Goal: Transaction & Acquisition: Subscribe to service/newsletter

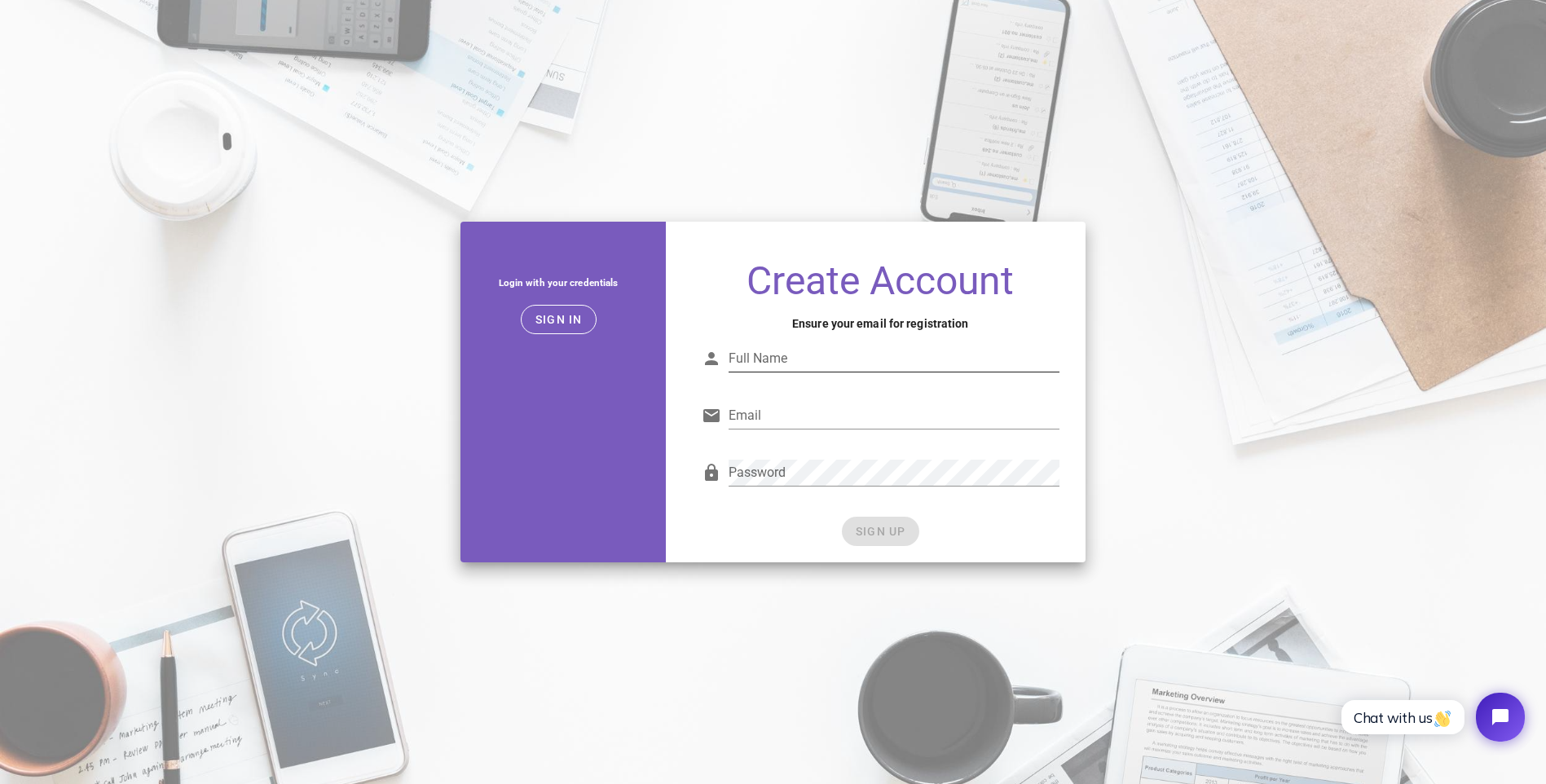
click at [789, 348] on input "Full Name" at bounding box center [894, 358] width 331 height 26
type input "Andrew Daley"
type input "blue_daley_au@hotmail.com"
click at [789, 513] on form "Full Name Andrew Daley Email blue_daley_au@hotmail.com Password SIGN UP" at bounding box center [881, 434] width 357 height 223
click at [875, 533] on span "SIGN UP" at bounding box center [880, 531] width 51 height 13
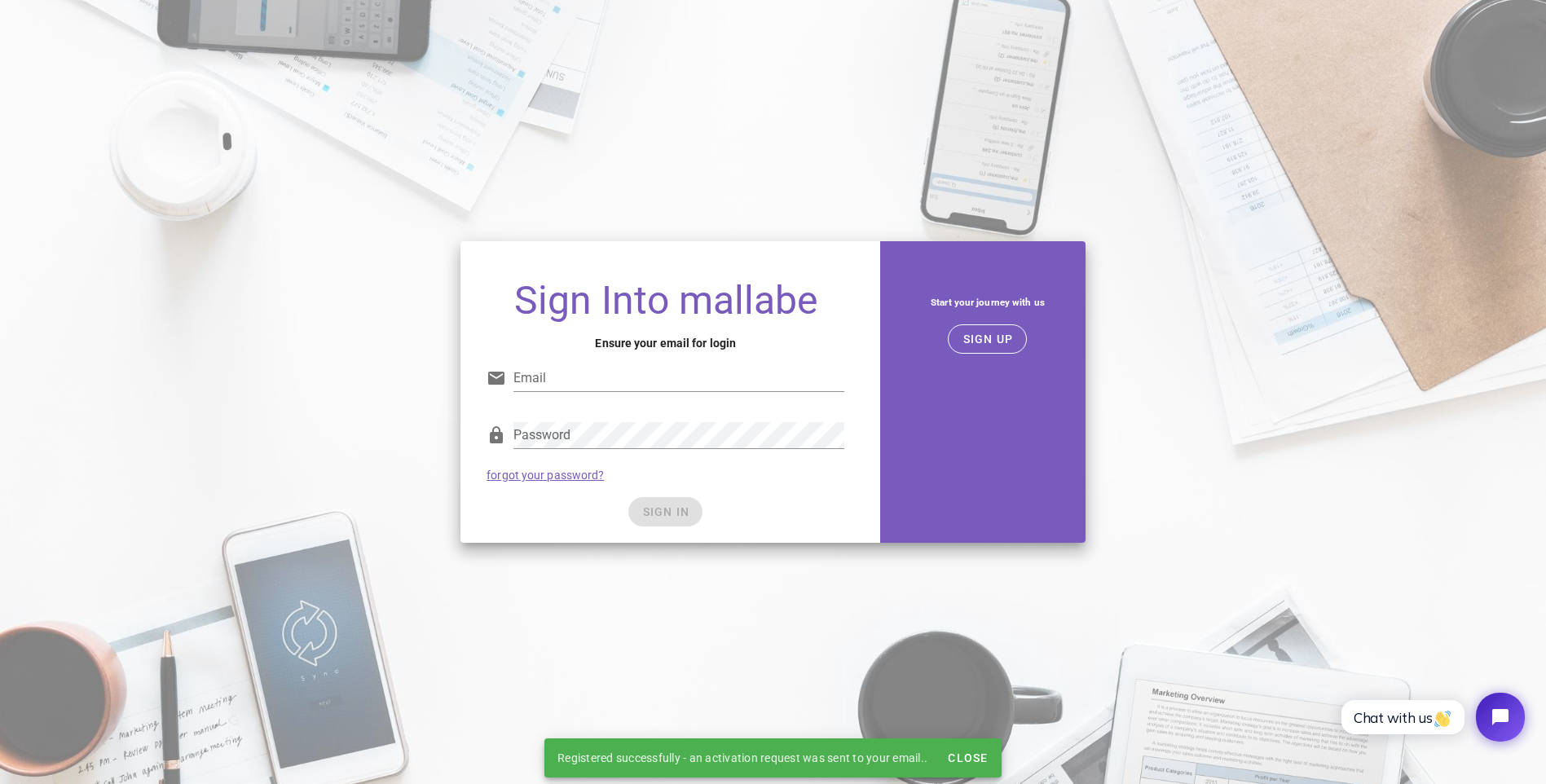
type input "blue_daley_au@hotmail.com"
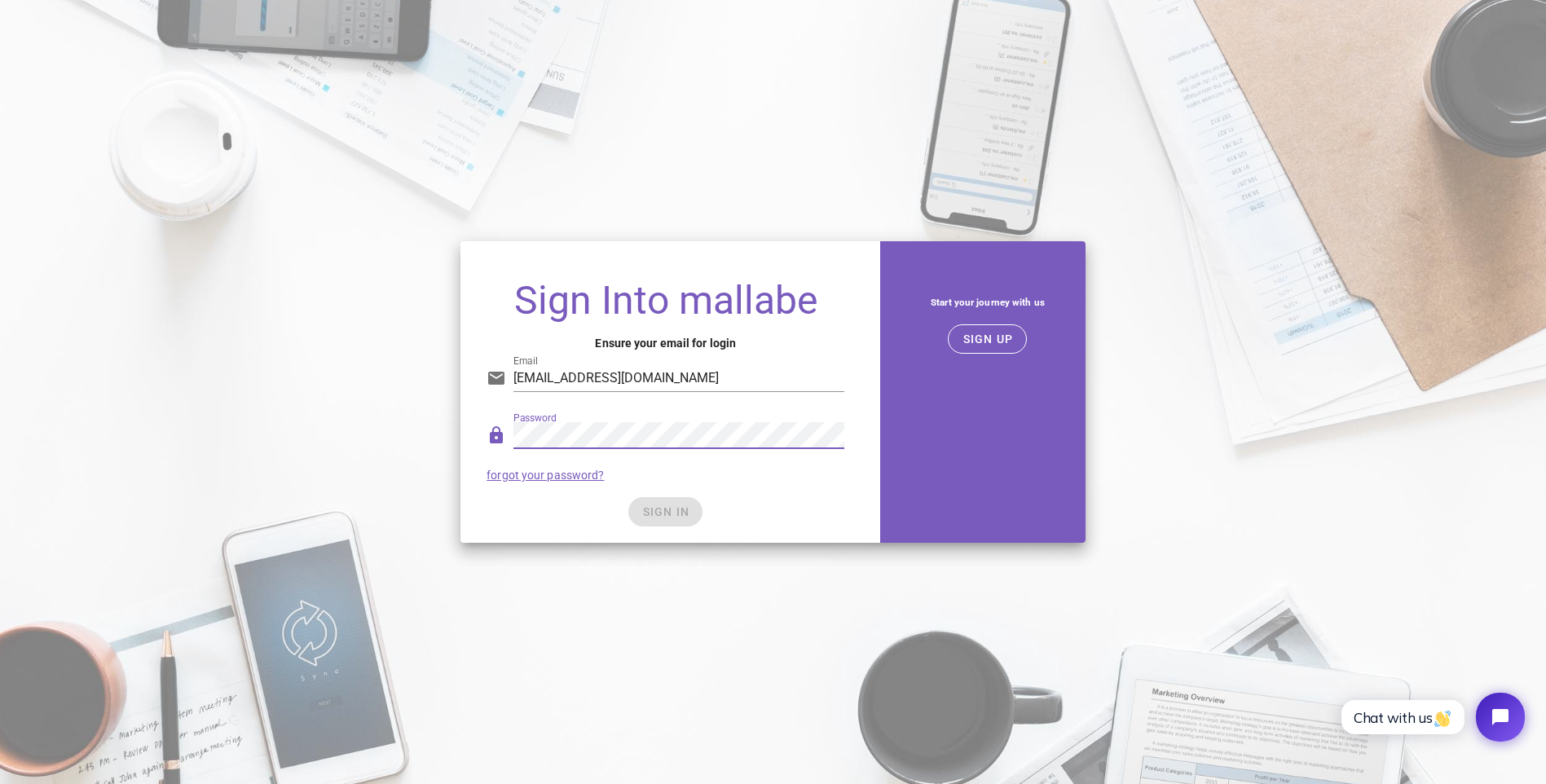
click at [809, 285] on h1 "Sign Into mallabe" at bounding box center [665, 300] width 357 height 41
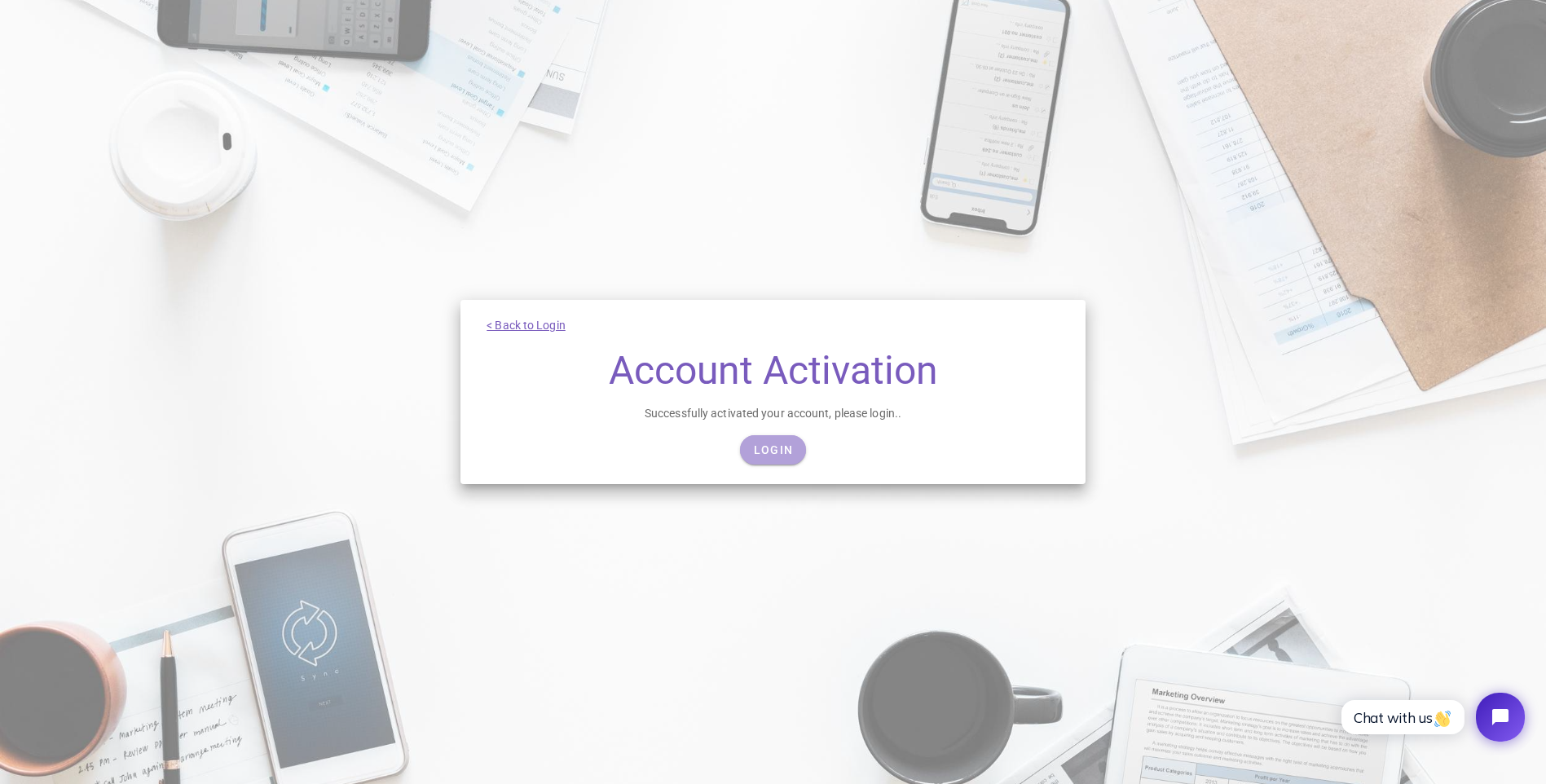
click at [775, 452] on span "Login" at bounding box center [773, 449] width 40 height 13
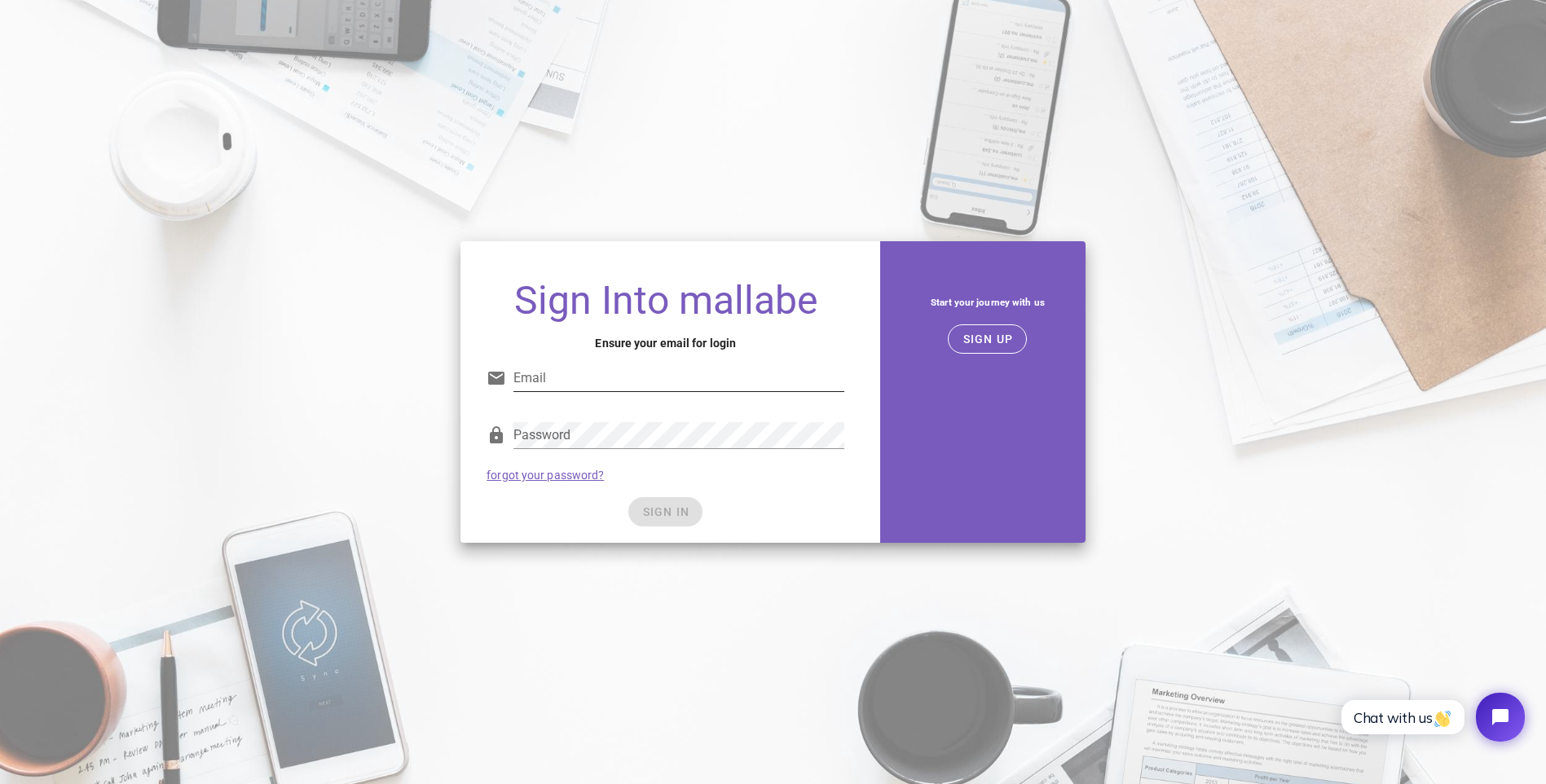
type input "[EMAIL_ADDRESS][DOMAIN_NAME]"
click at [676, 371] on input "blue_daley_au@hotmail.com" at bounding box center [678, 378] width 331 height 26
click at [671, 506] on span "SIGN IN" at bounding box center [665, 511] width 48 height 13
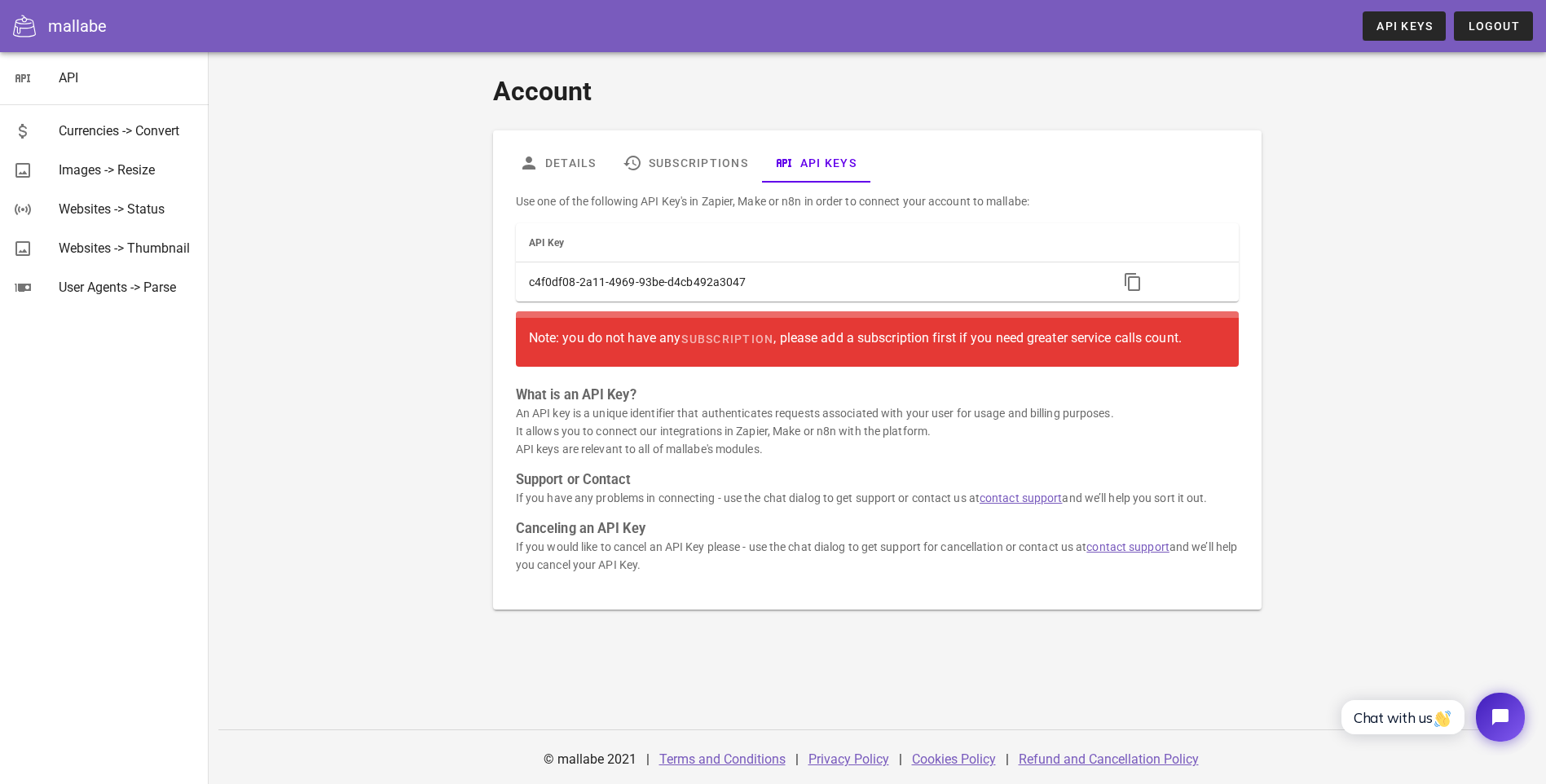
click at [549, 428] on p "An API key is a unique identifier that authenticates requests associated with y…" at bounding box center [877, 431] width 723 height 54
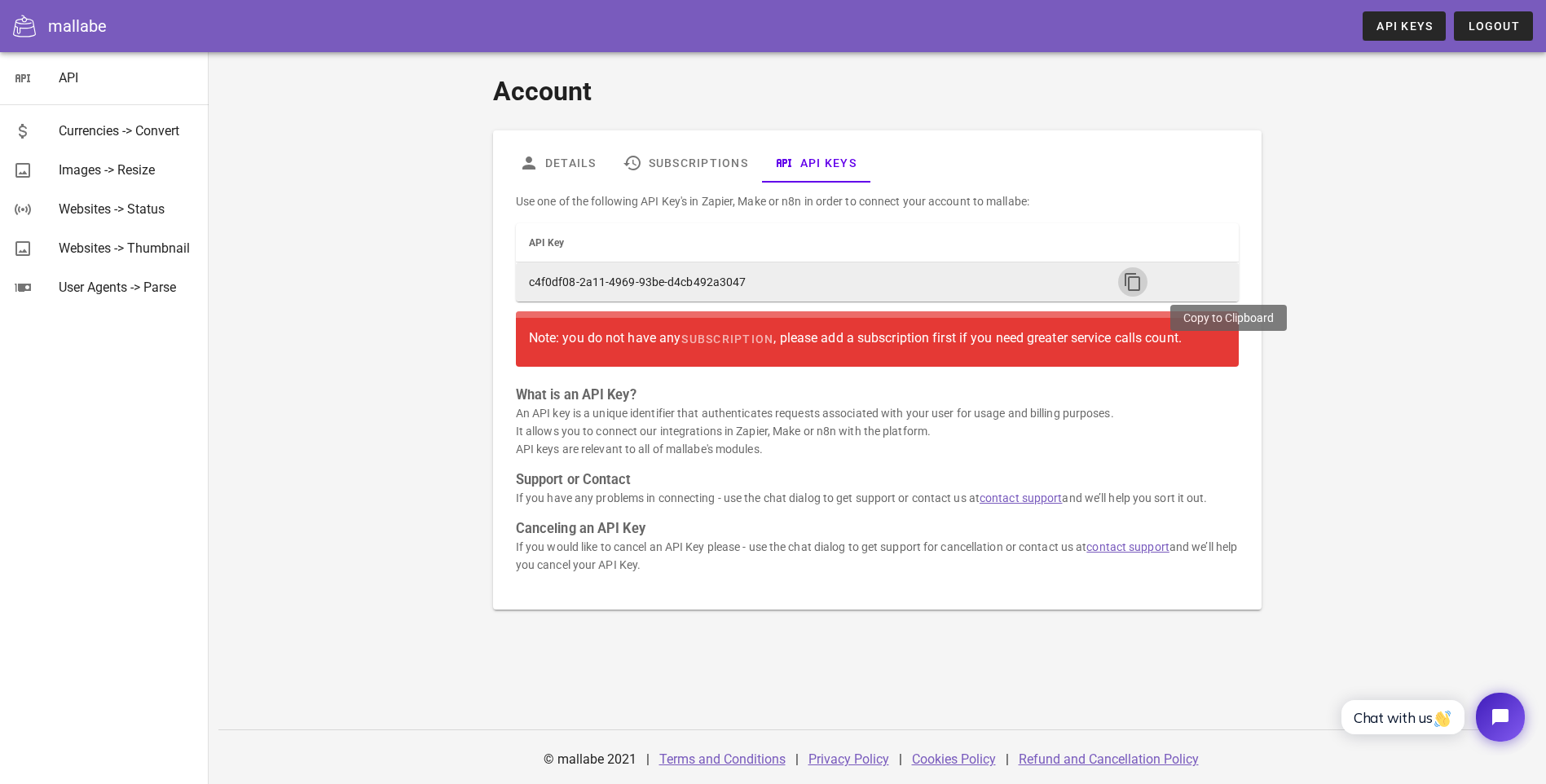
click at [1143, 282] on icon "button" at bounding box center [1132, 282] width 20 height 20
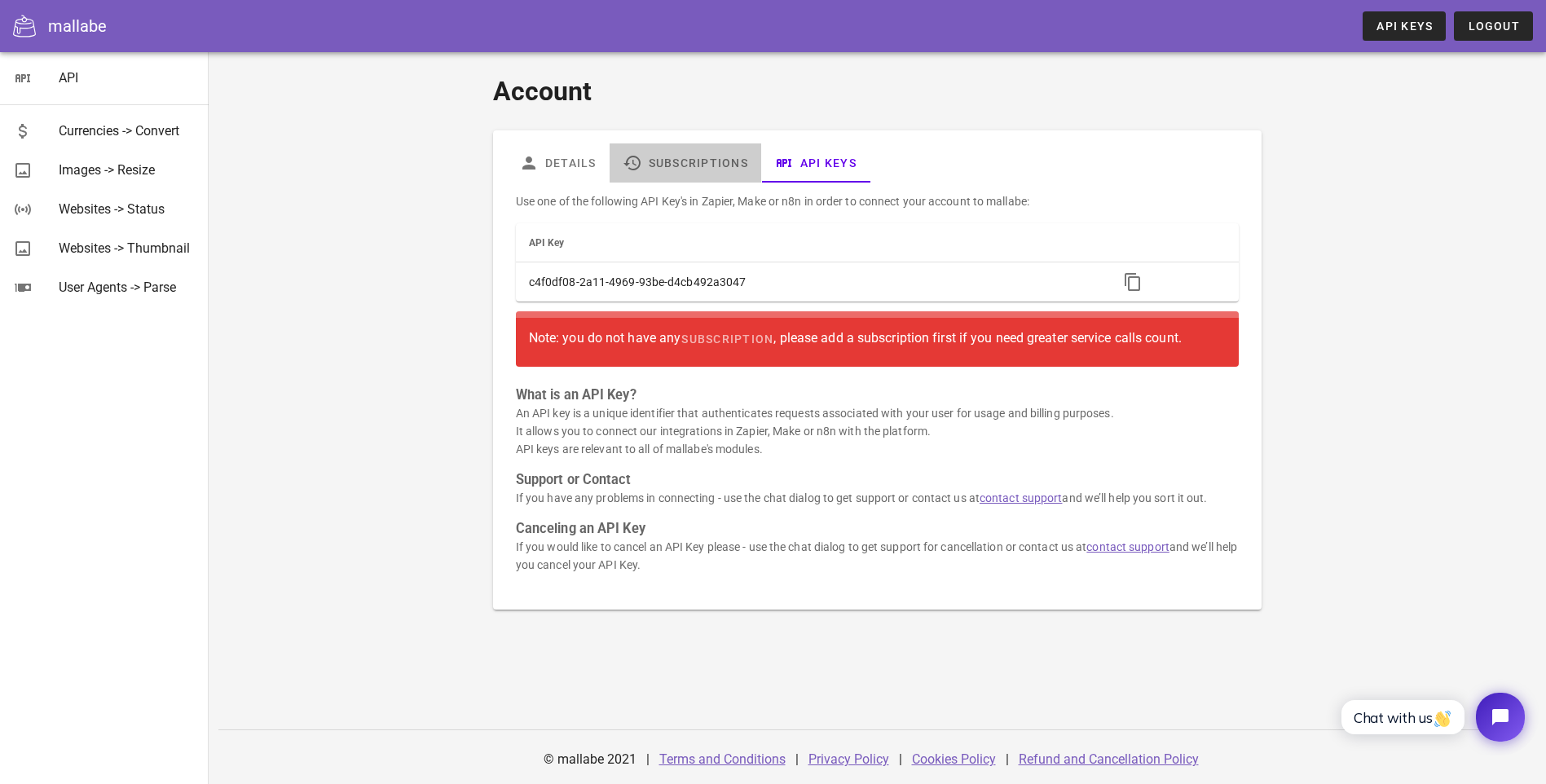
click at [610, 168] on link "Subscriptions" at bounding box center [685, 162] width 152 height 39
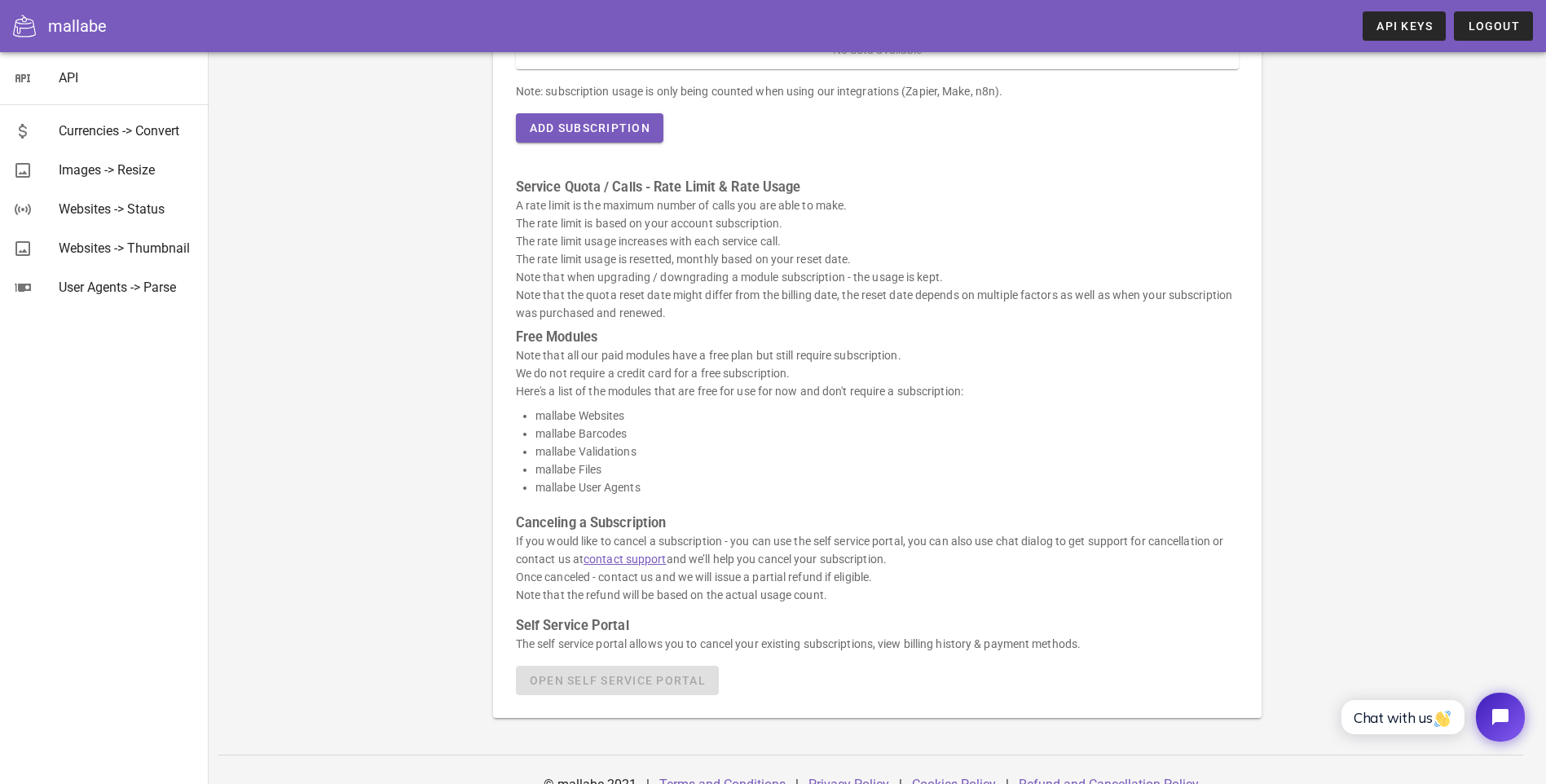
scroll to position [239, 0]
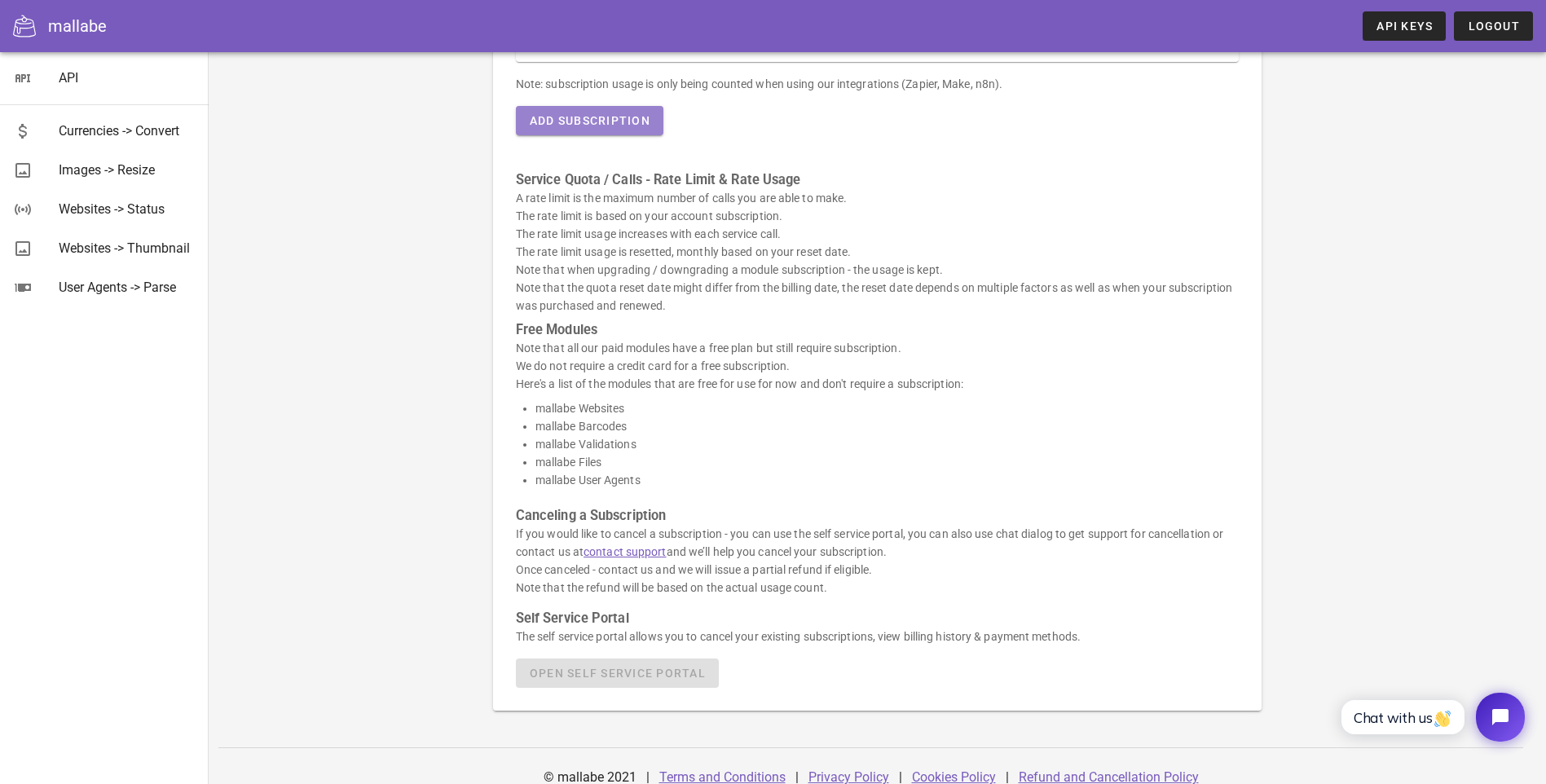
click at [529, 121] on span "Add Subscription" at bounding box center [590, 120] width 121 height 13
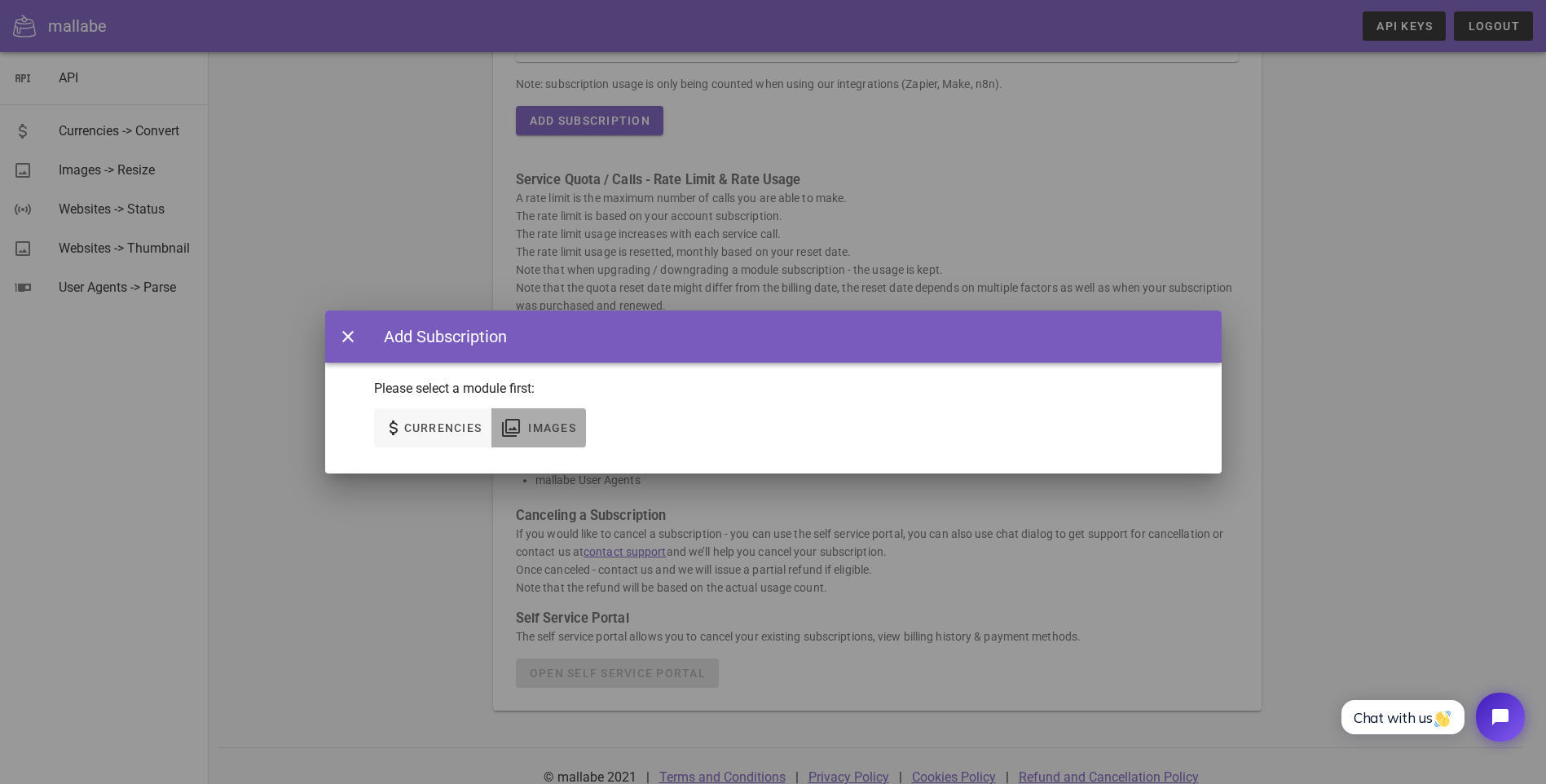
click at [546, 428] on span "Images" at bounding box center [552, 428] width 49 height 13
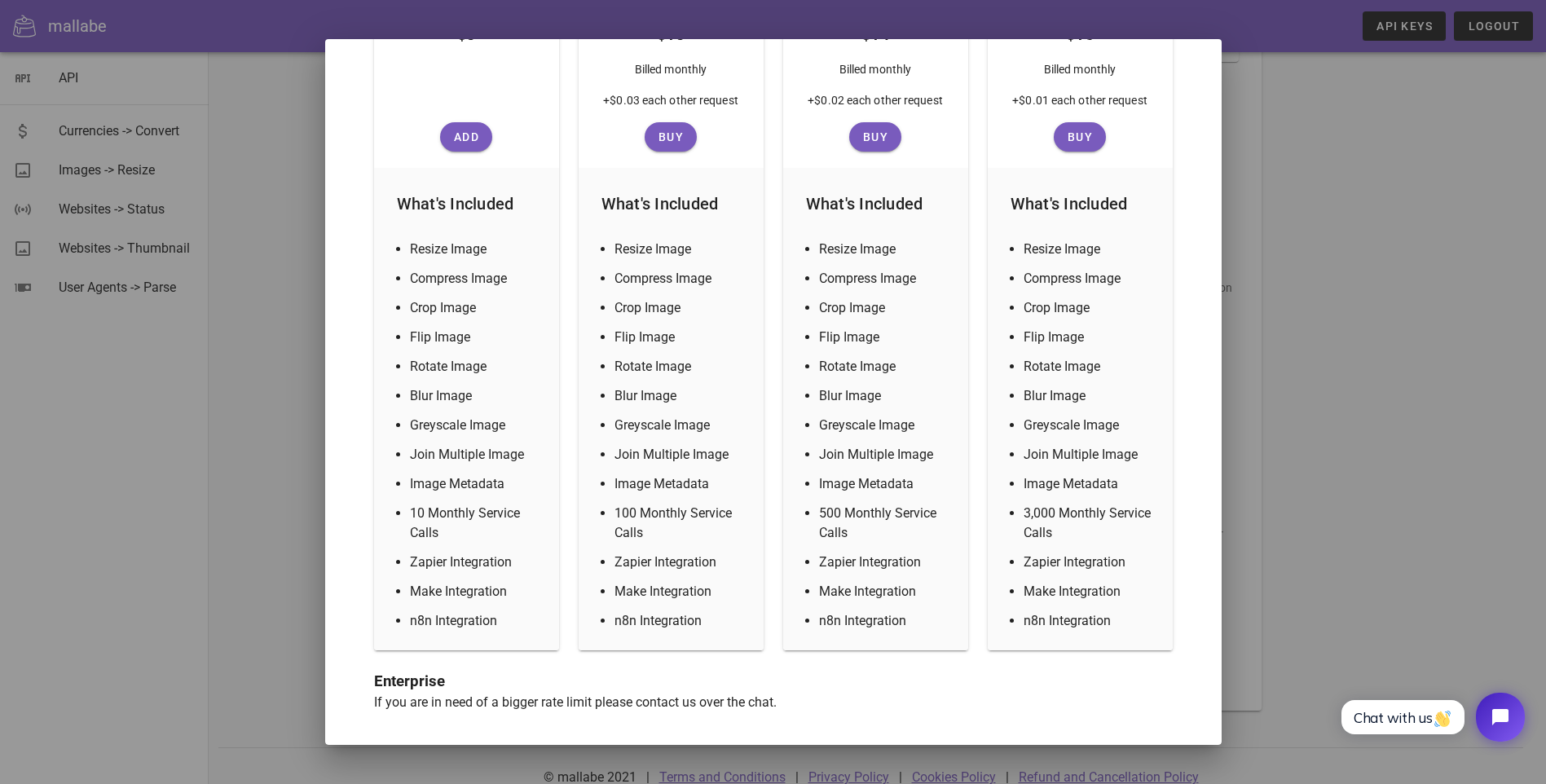
scroll to position [220, 0]
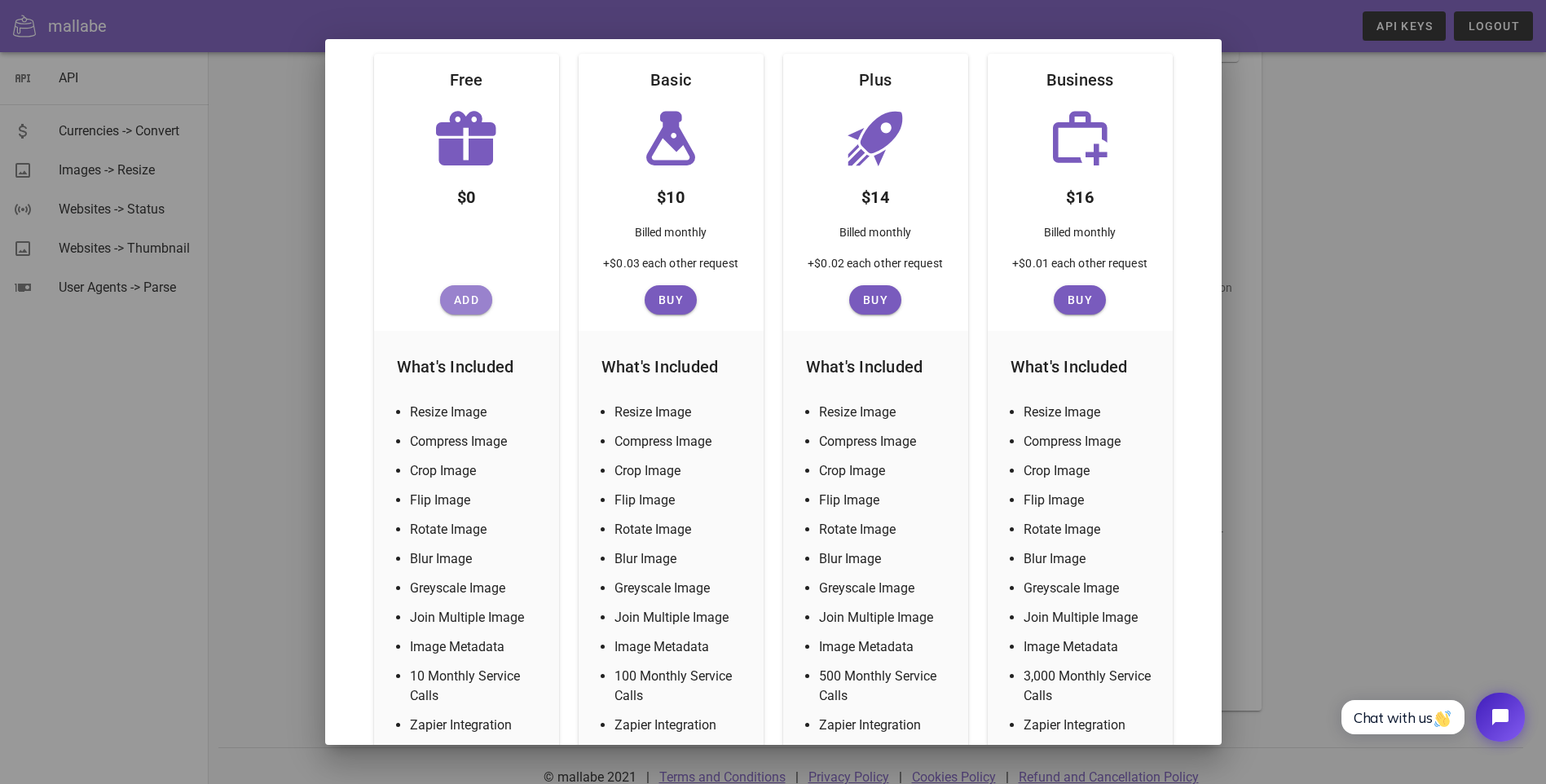
click at [466, 299] on span "Add" at bounding box center [466, 299] width 39 height 13
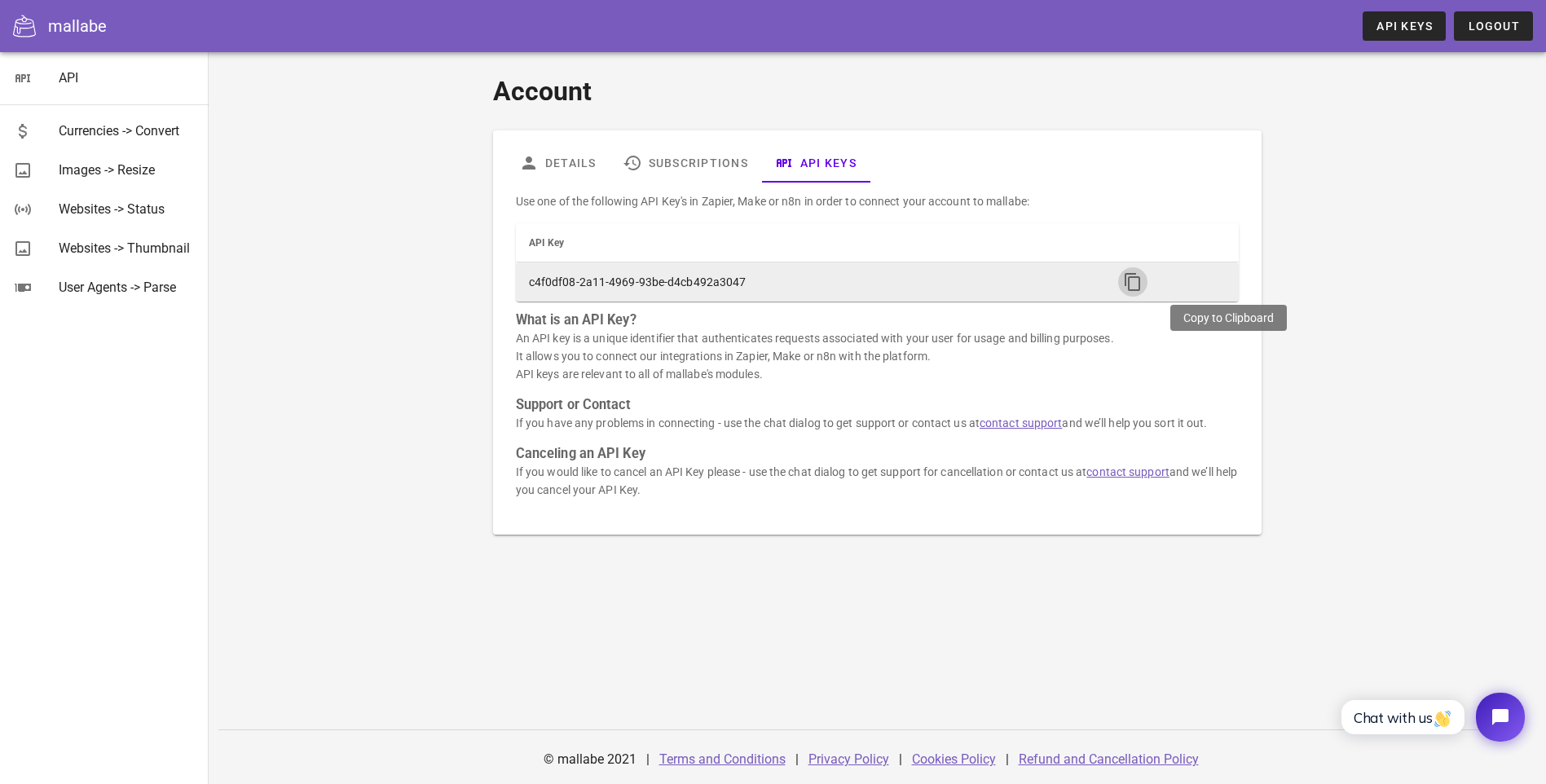
click at [1143, 284] on icon "button" at bounding box center [1132, 282] width 20 height 20
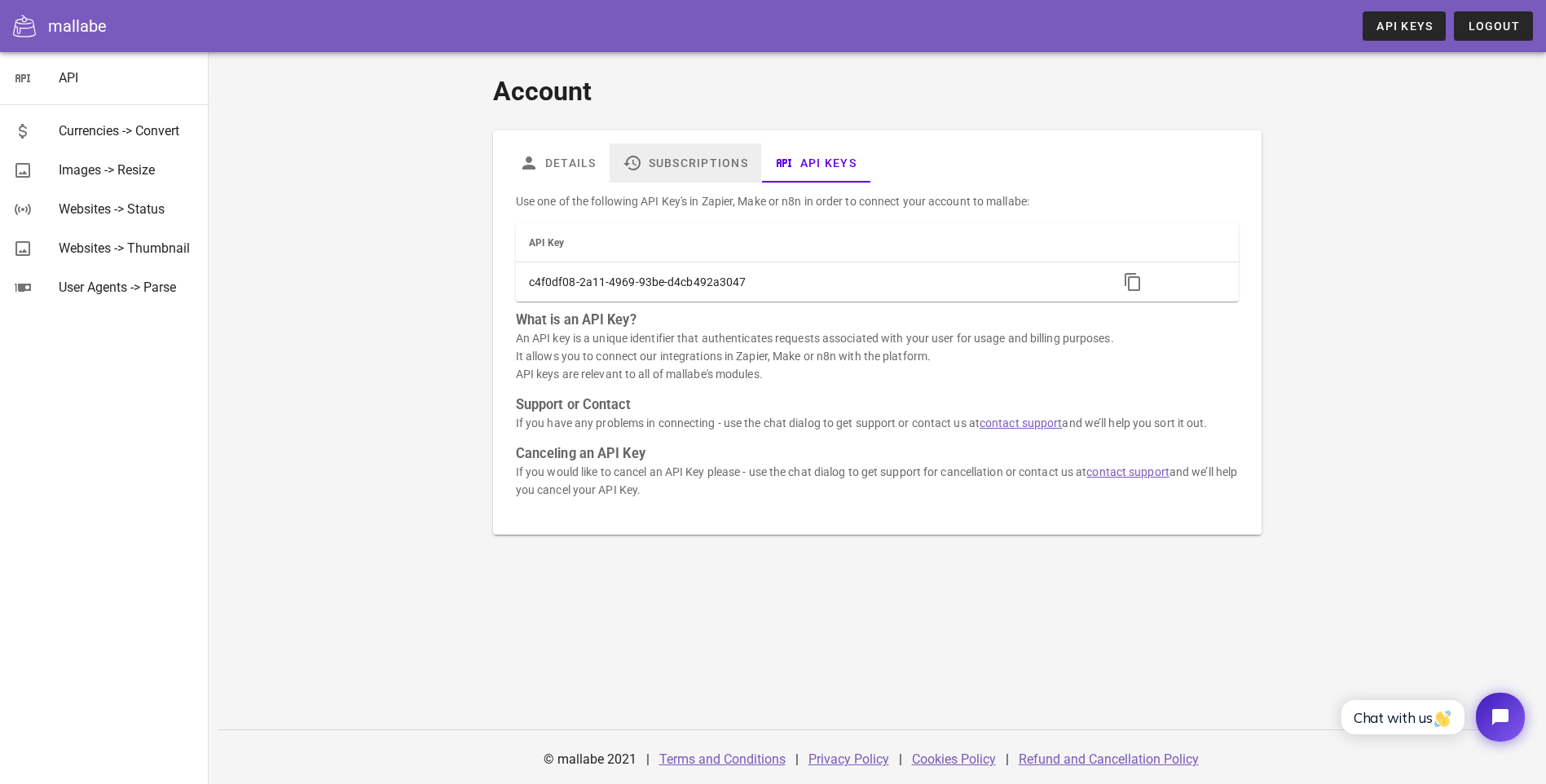
click at [610, 154] on link "Subscriptions" at bounding box center [685, 162] width 152 height 39
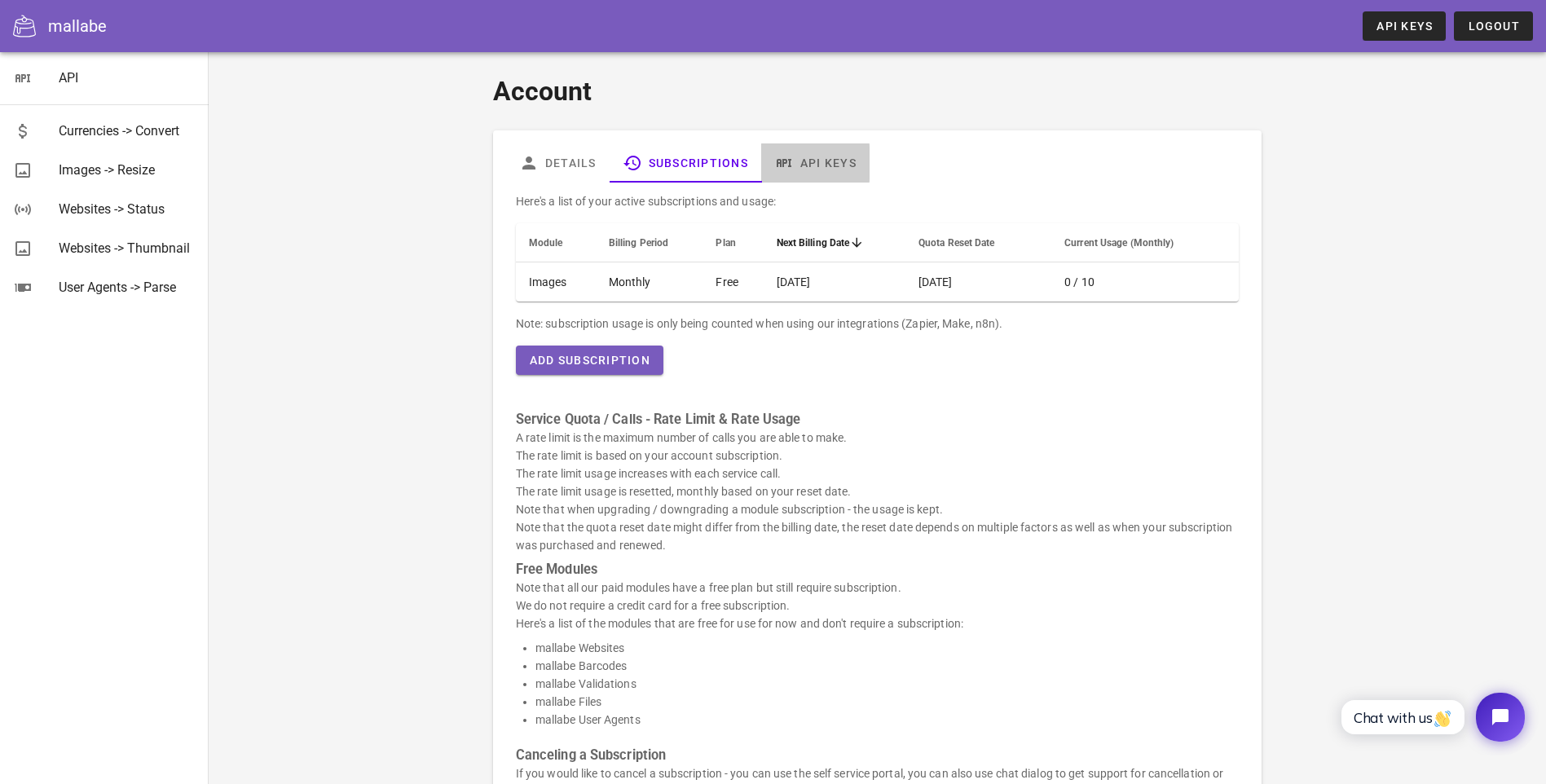
click at [761, 167] on link "API Keys" at bounding box center [815, 162] width 108 height 39
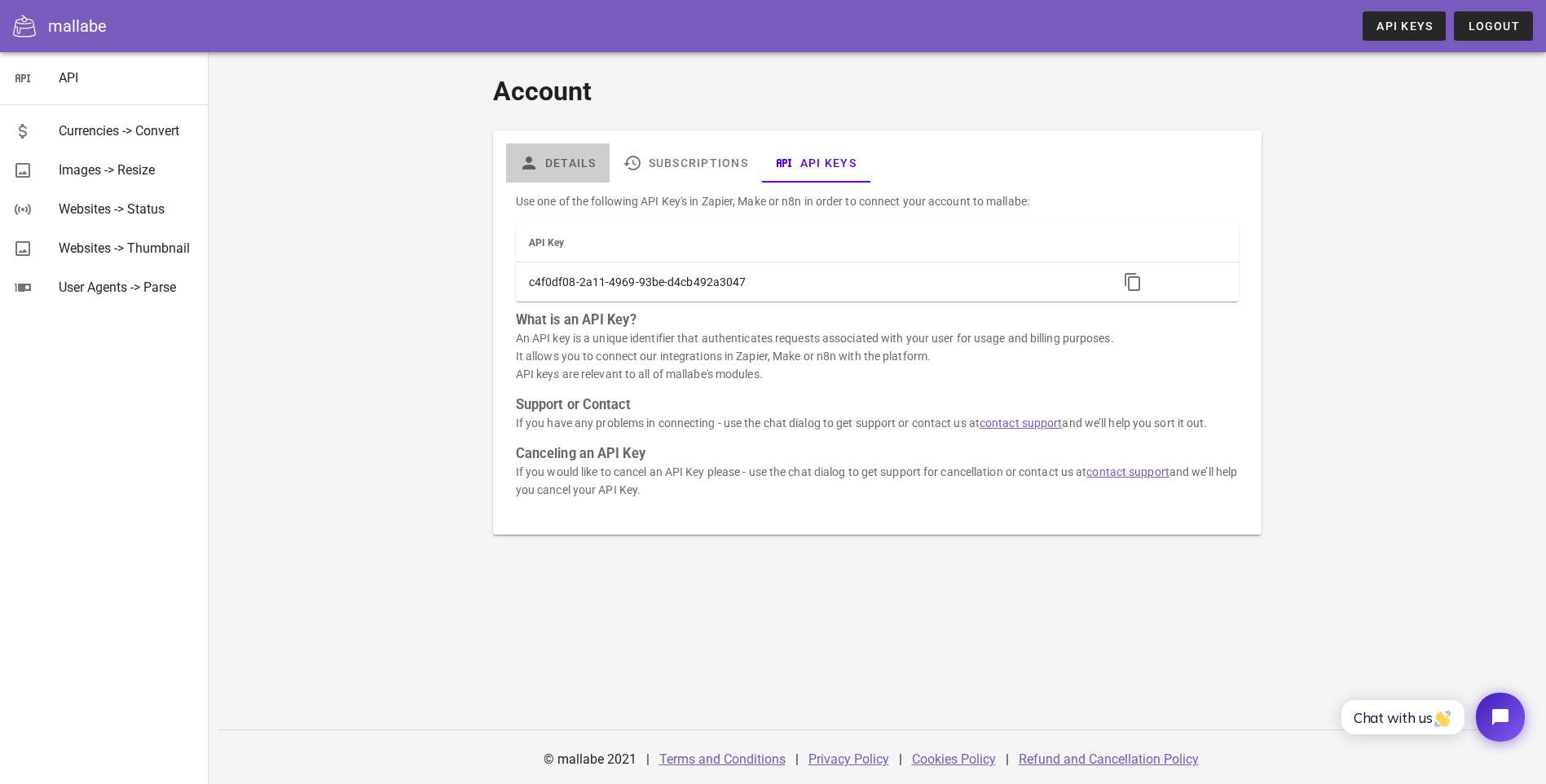
click at [506, 164] on link "Details" at bounding box center [557, 162] width 103 height 39
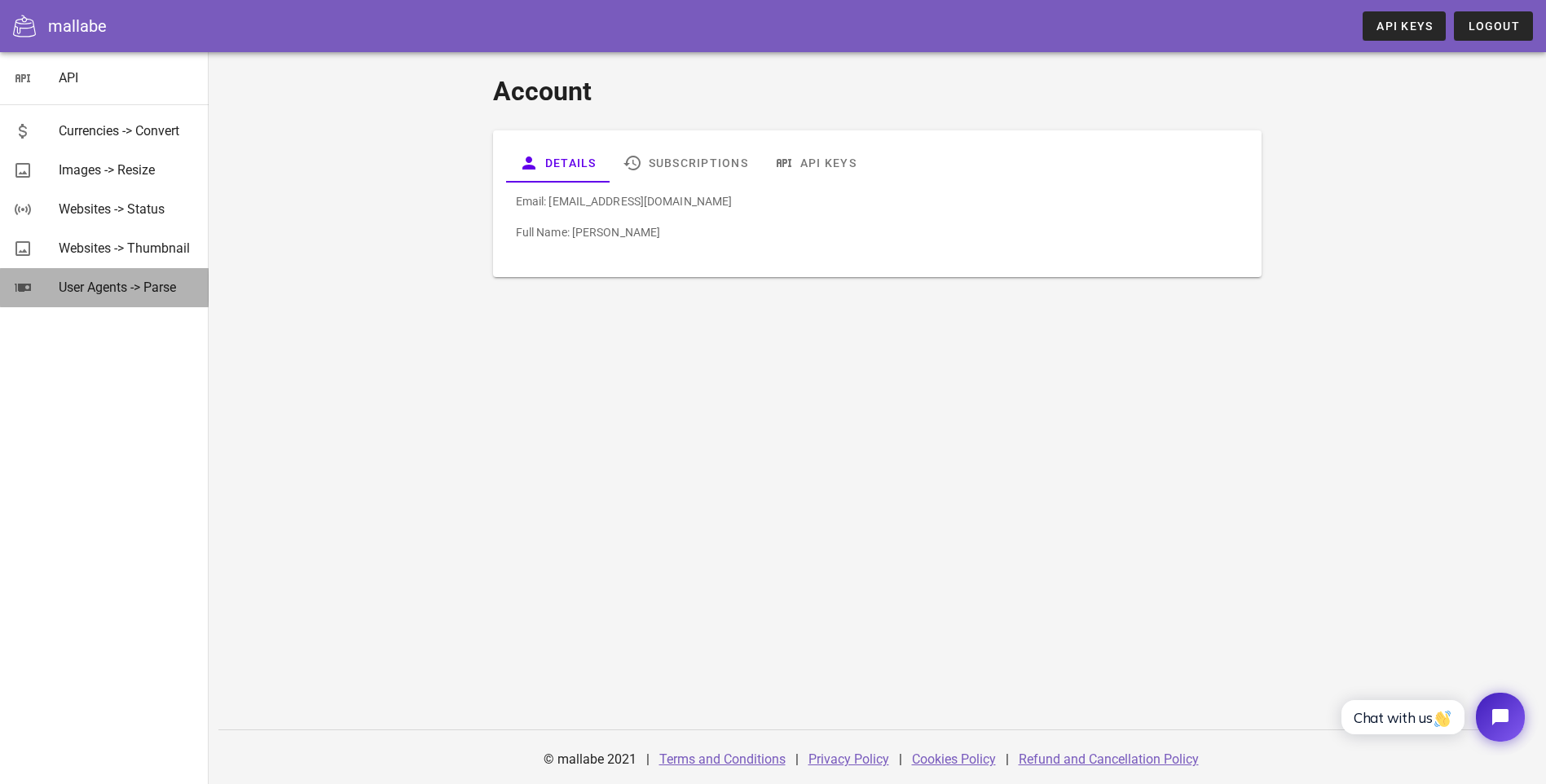
click at [142, 284] on div "User Agents -> Parse" at bounding box center [128, 287] width 137 height 16
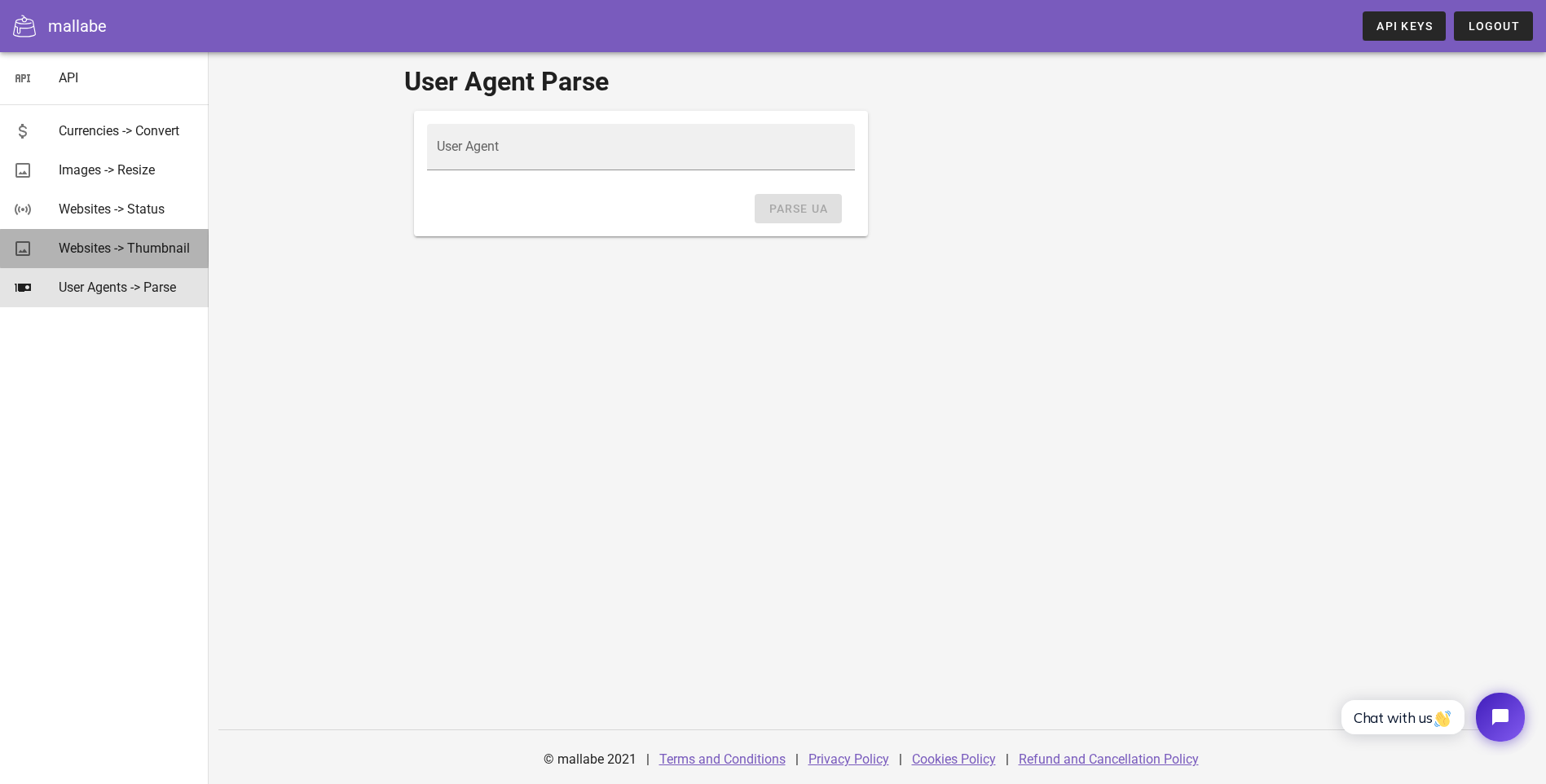
click at [139, 249] on div "Websites -> Thumbnail" at bounding box center [128, 248] width 137 height 16
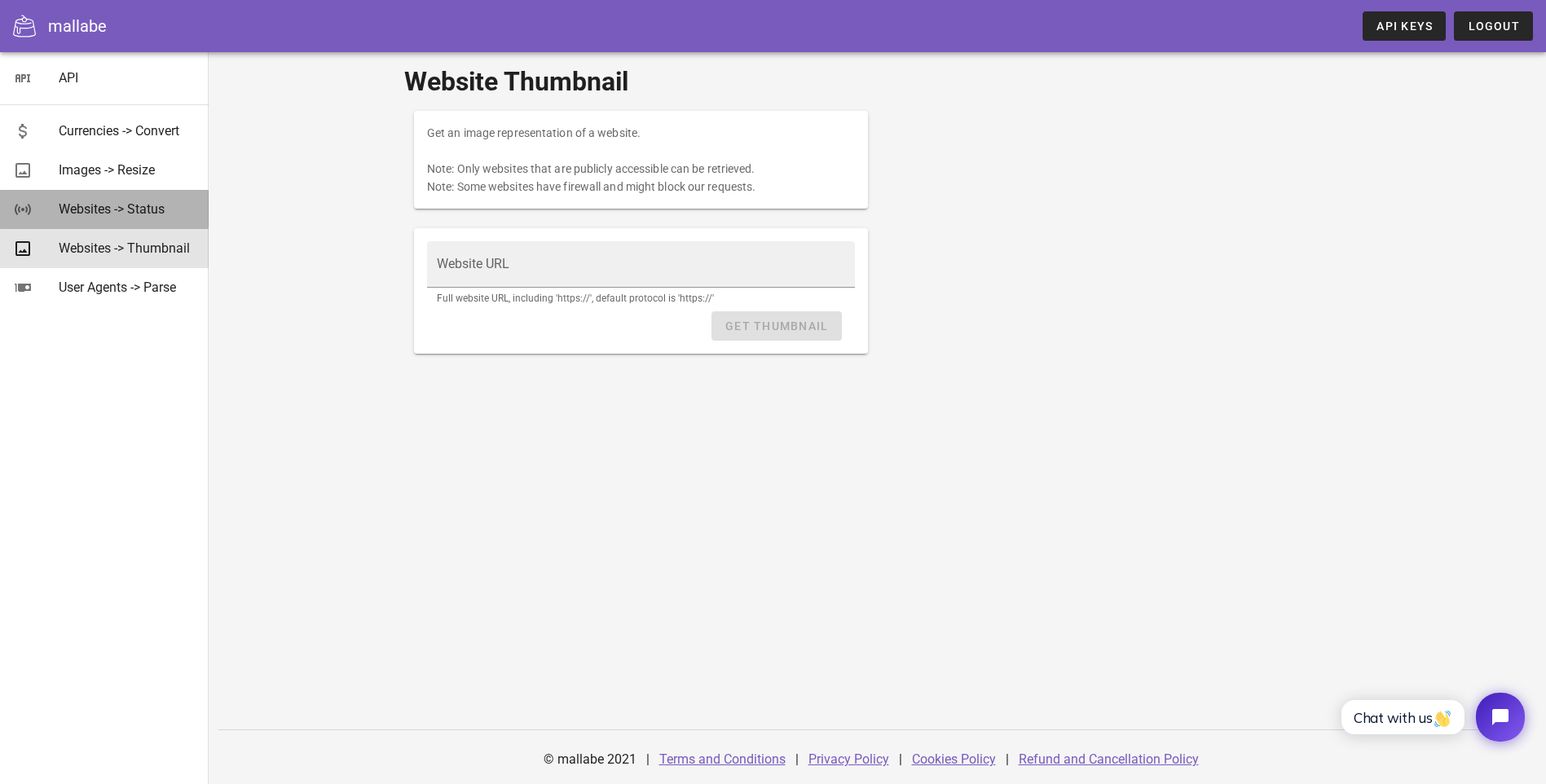
click at [132, 206] on div "Websites -> Status" at bounding box center [128, 209] width 137 height 16
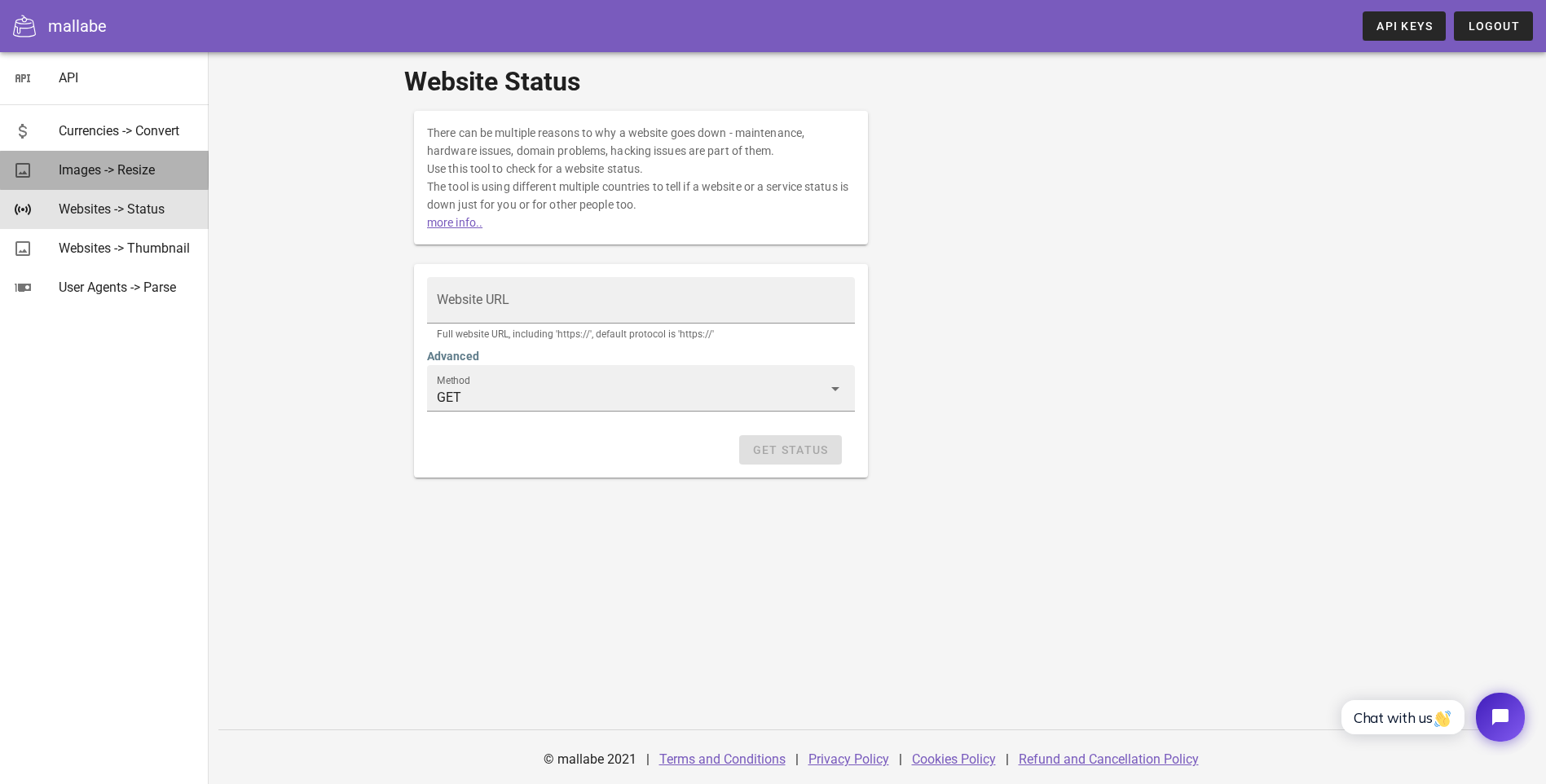
click at [126, 167] on div "Images -> Resize" at bounding box center [128, 170] width 137 height 16
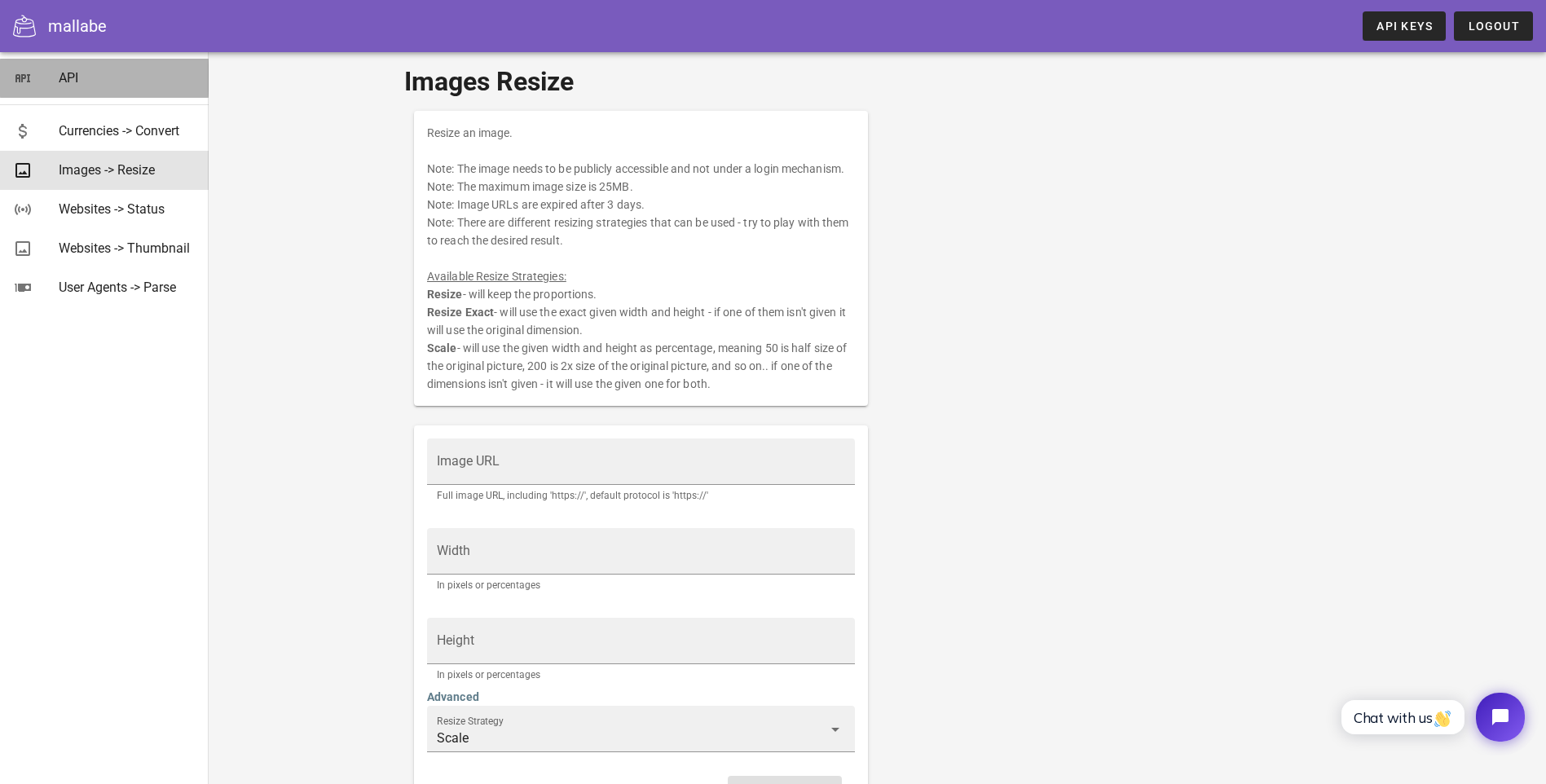
click at [69, 78] on div "API" at bounding box center [128, 78] width 137 height 16
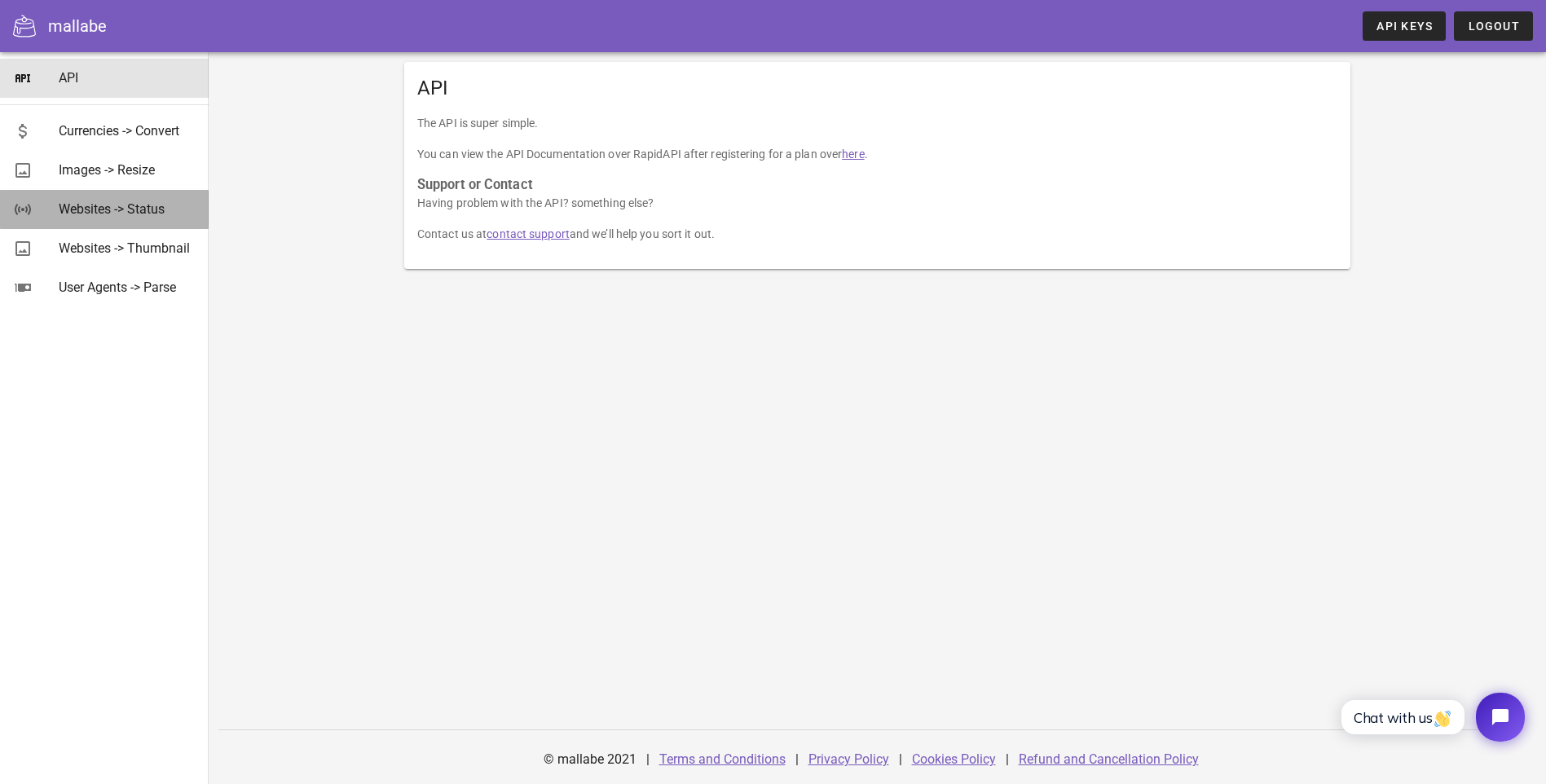
click at [114, 211] on div "Websites -> Status" at bounding box center [128, 209] width 137 height 16
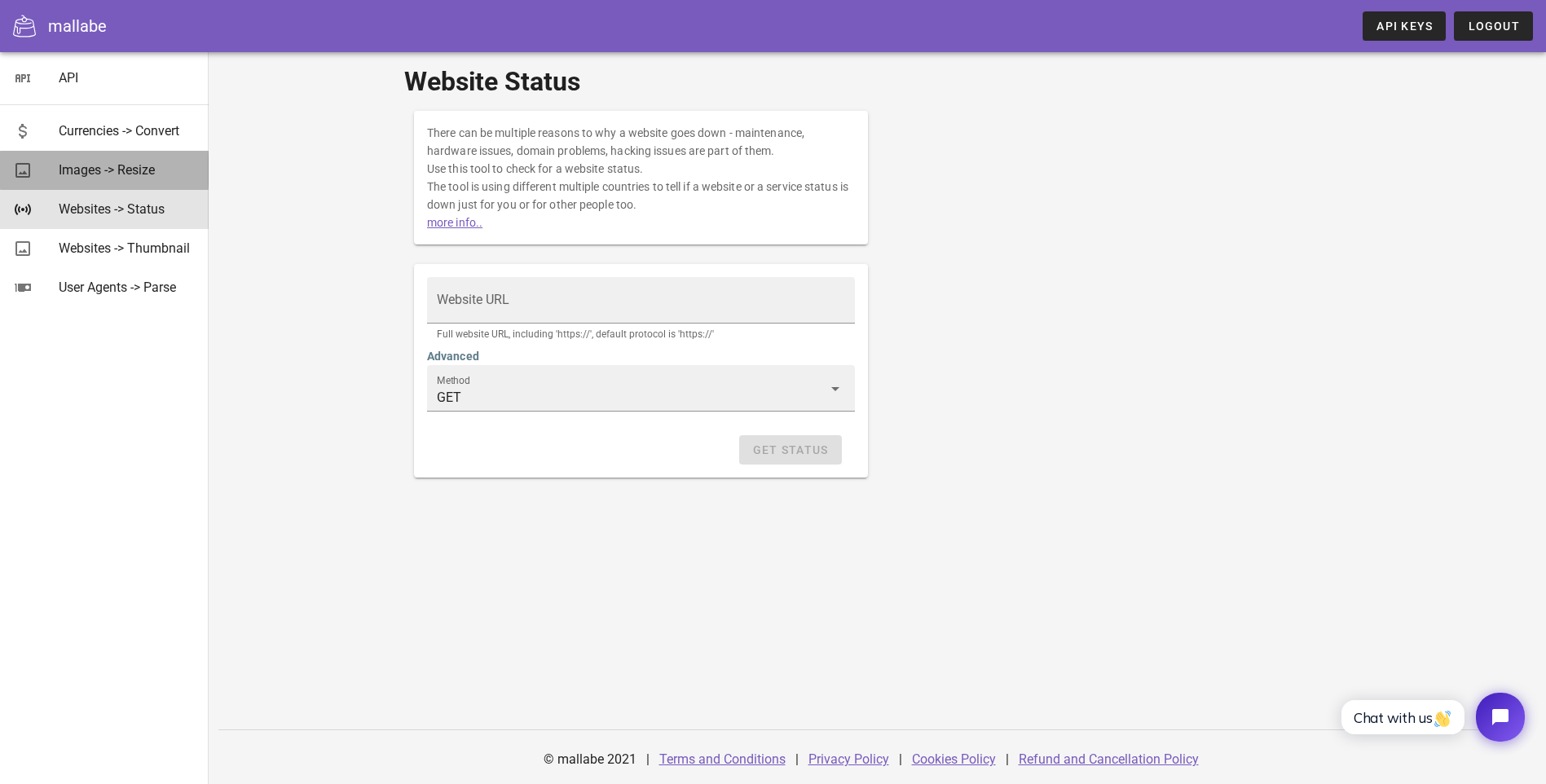
click at [116, 170] on div "Images -> Resize" at bounding box center [128, 170] width 137 height 16
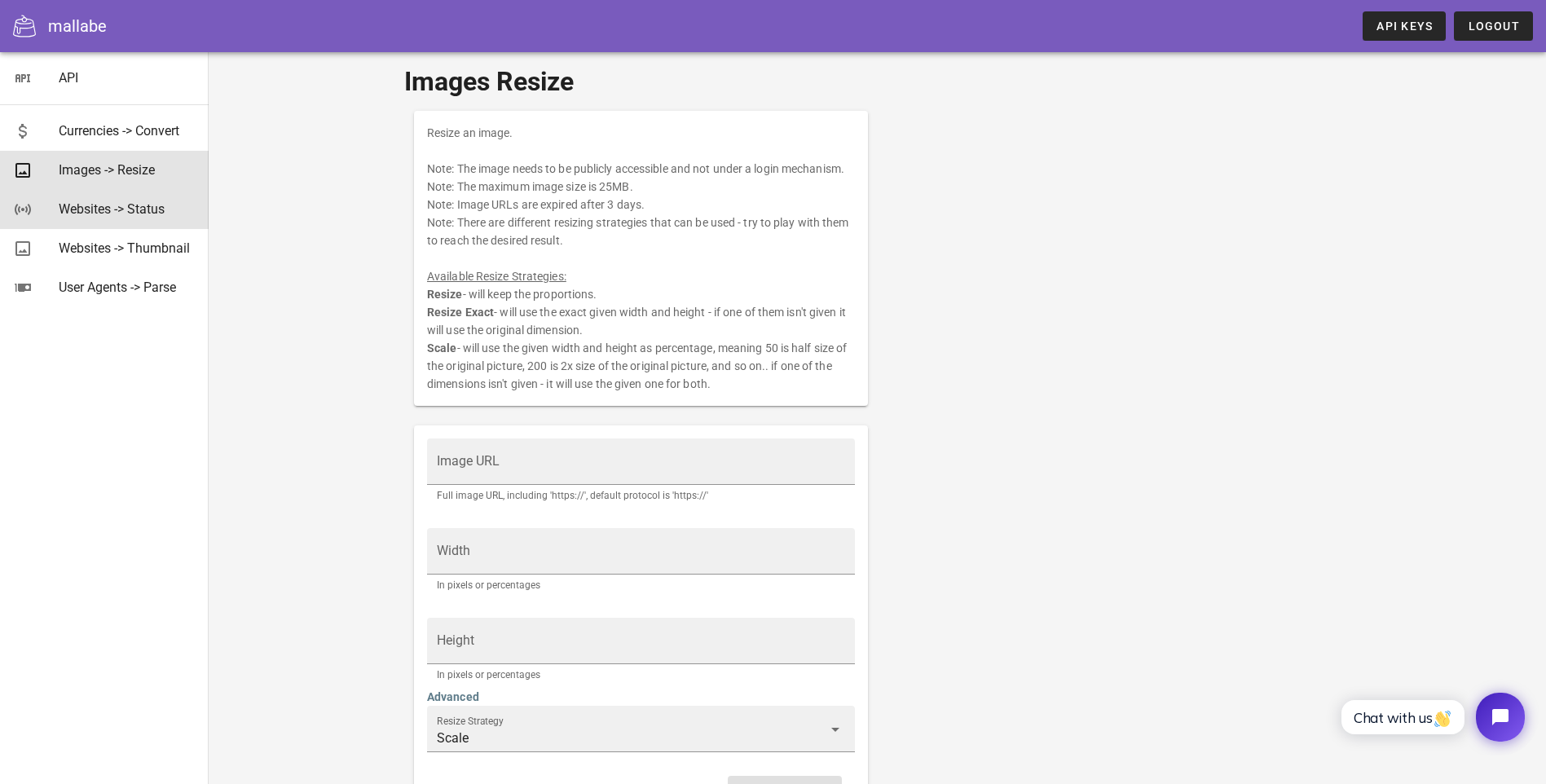
click at [102, 211] on div "Websites -> Status" at bounding box center [128, 209] width 137 height 16
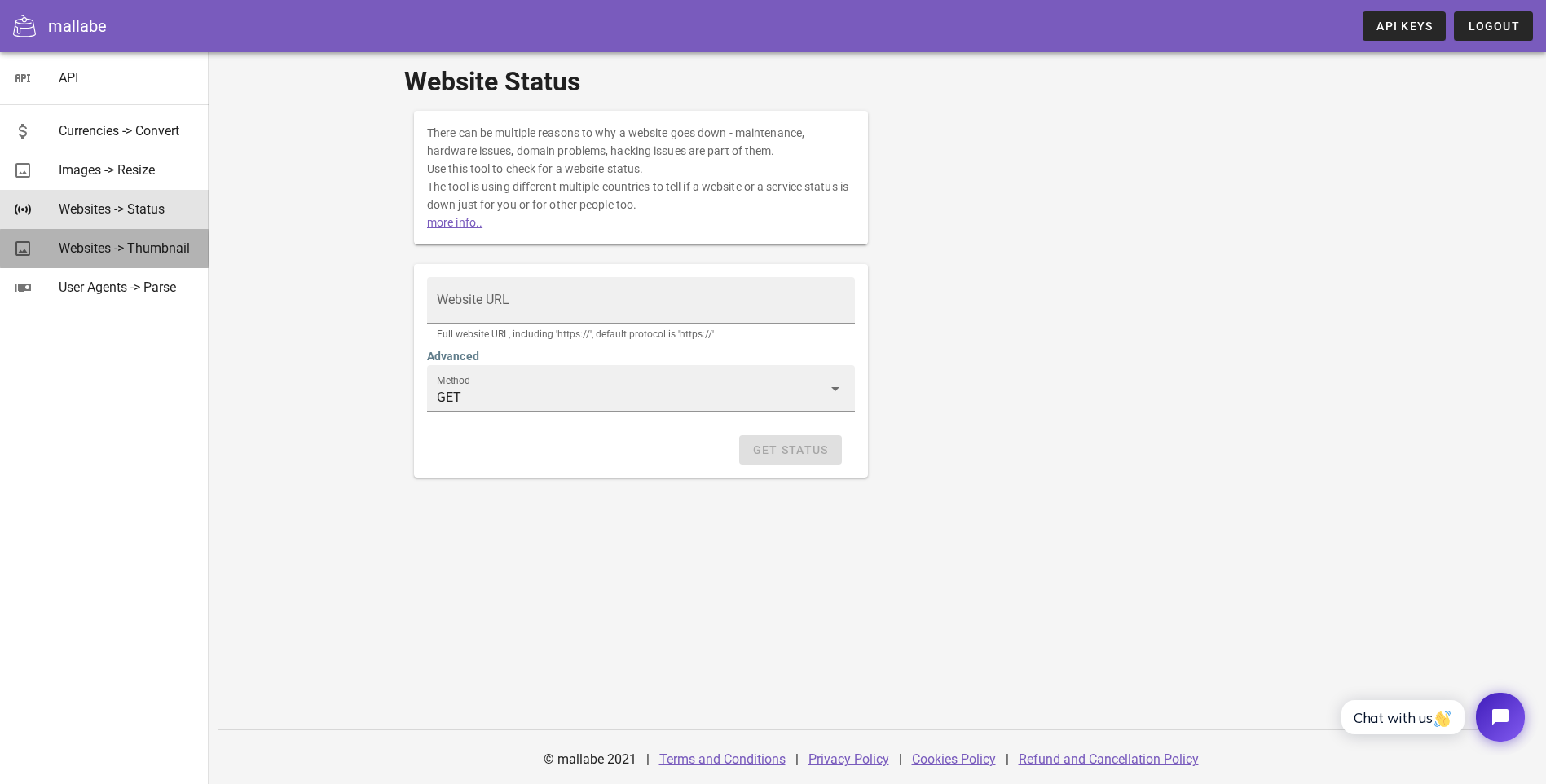
click at [120, 252] on div "Websites -> Thumbnail" at bounding box center [128, 248] width 137 height 16
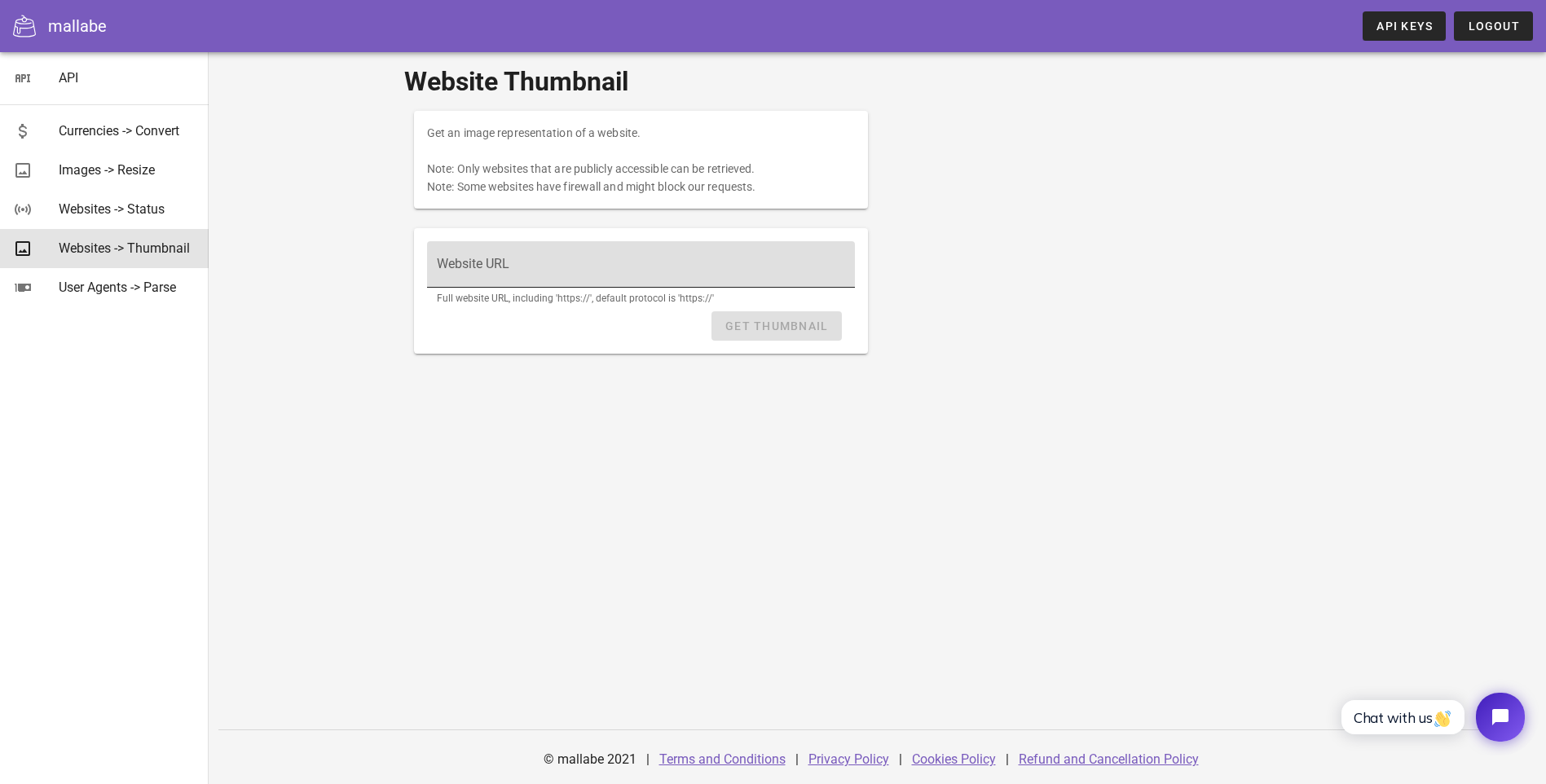
click at [436, 268] on input "Website URL" at bounding box center [640, 272] width 409 height 26
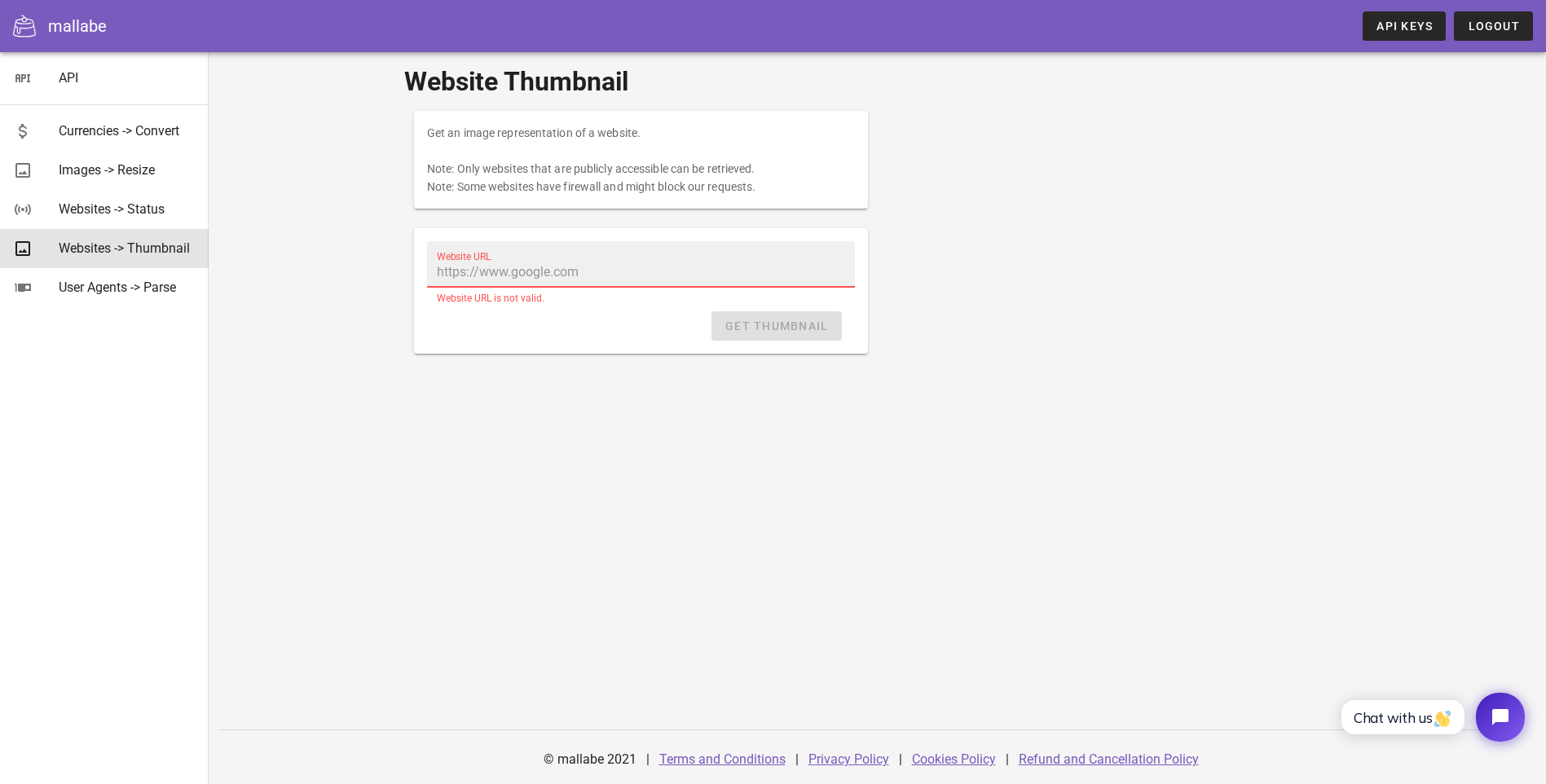
paste input "[URL][DOMAIN_NAME]"
click at [763, 338] on button "Get Thumbnail" at bounding box center [776, 326] width 129 height 29
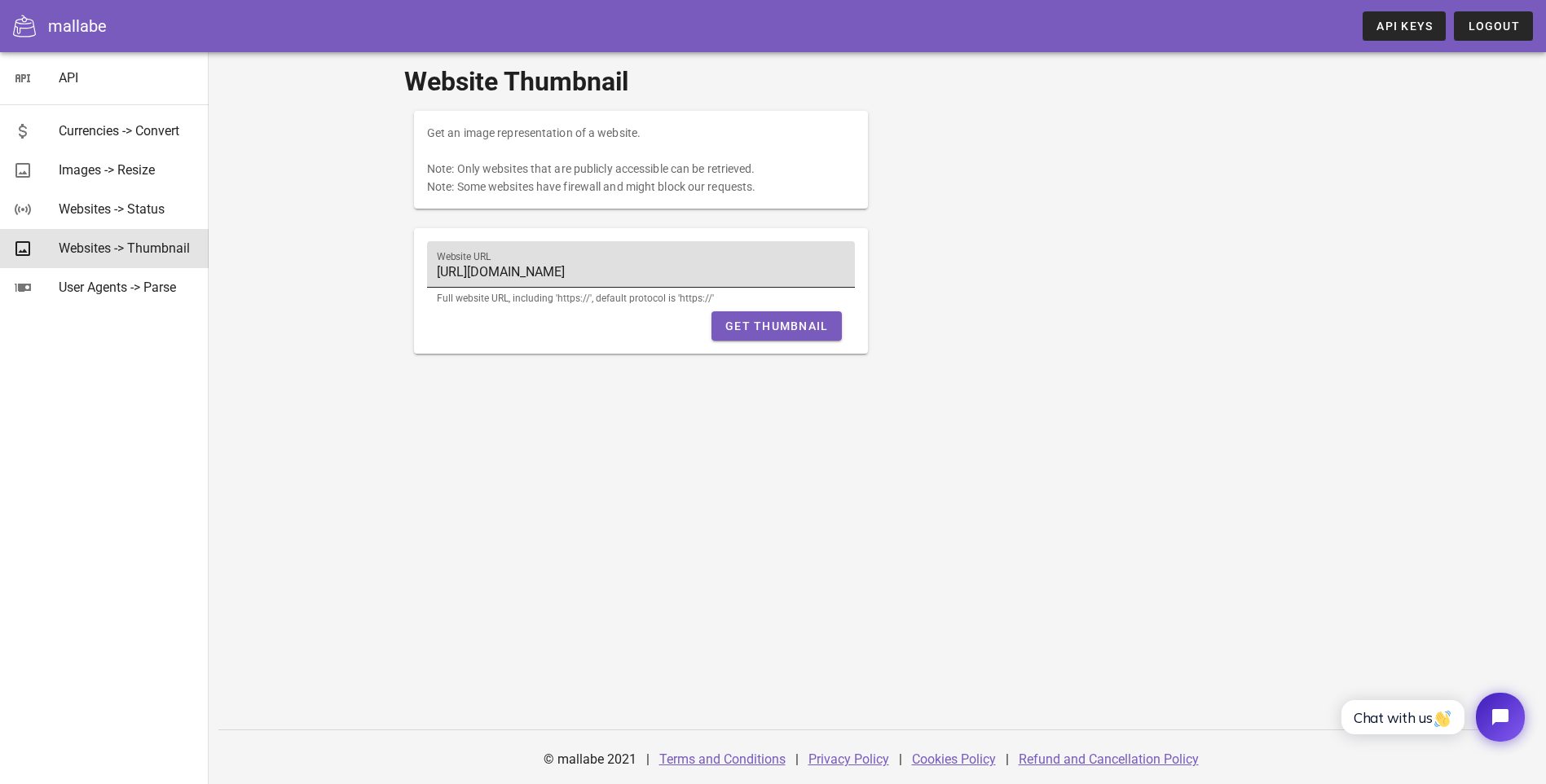
click at [537, 275] on input "[URL][DOMAIN_NAME]" at bounding box center [640, 272] width 409 height 26
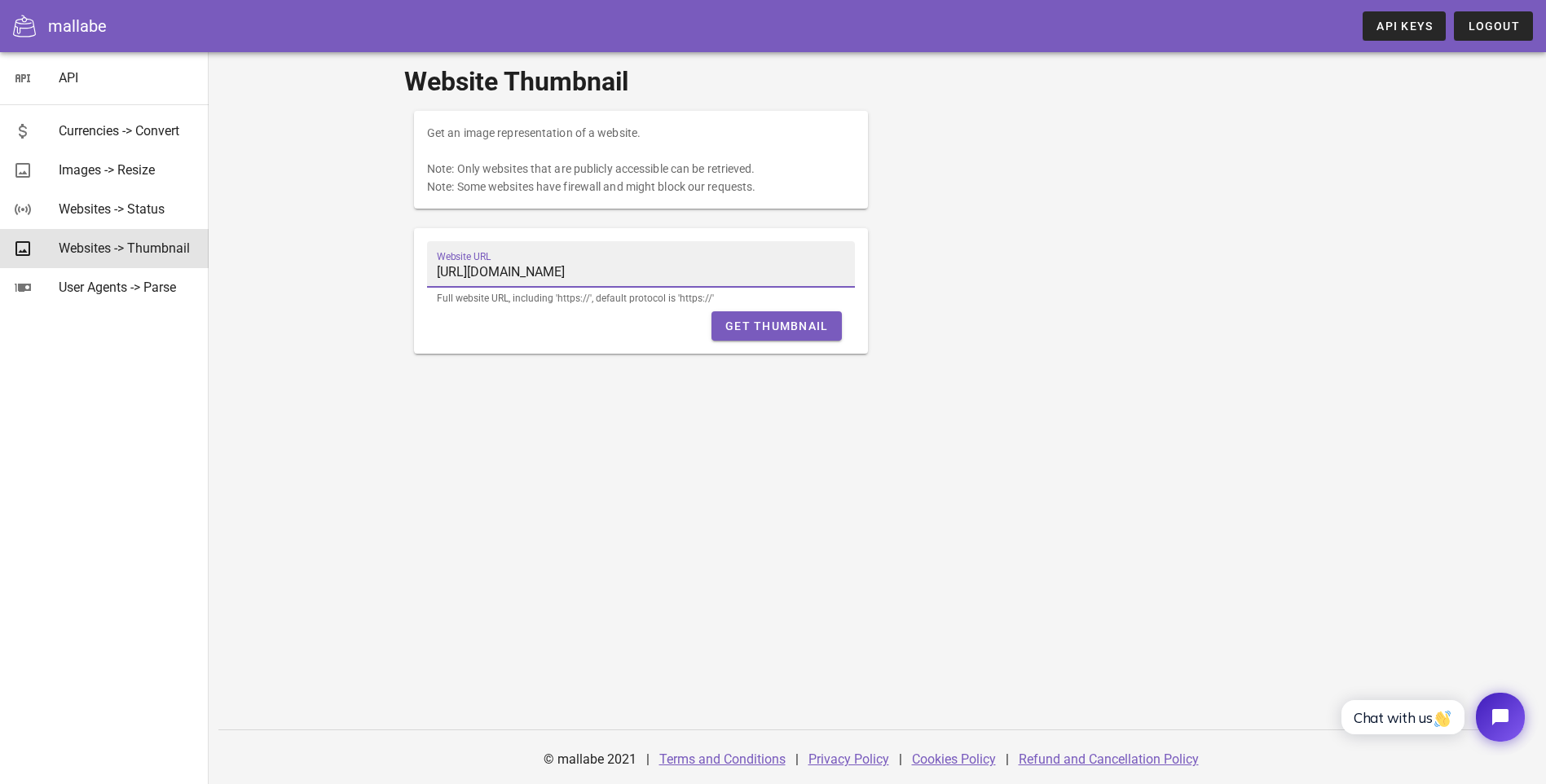
drag, startPoint x: 554, startPoint y: 273, endPoint x: 204, endPoint y: 246, distance: 351.0
click at [204, 246] on div "API Currencies -> Convert Images -> Resize Websites -> Status Websites -> Thumb…" at bounding box center [773, 392] width 1546 height 784
paste input "[DOMAIN_NAME][URL]"
type input "[URL][DOMAIN_NAME]"
